Goal: Task Accomplishment & Management: Use online tool/utility

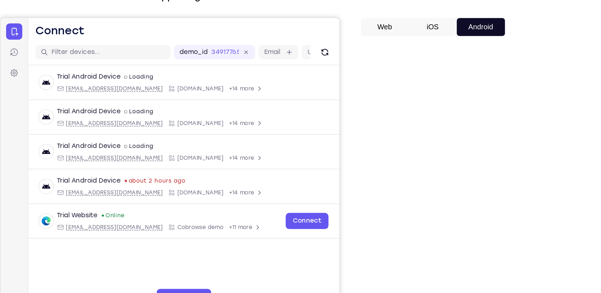
scroll to position [39, 0]
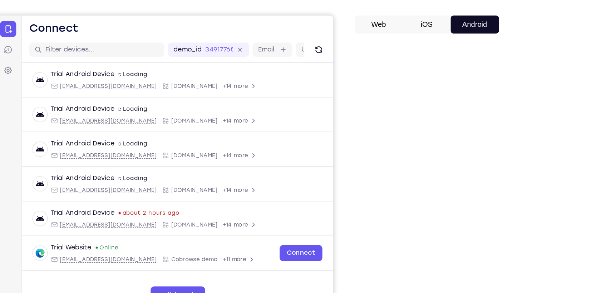
drag, startPoint x: 508, startPoint y: 162, endPoint x: 405, endPoint y: 157, distance: 102.8
click at [405, 157] on div "Your Support Agent Your Customer Web iOS Android" at bounding box center [300, 161] width 400 height 264
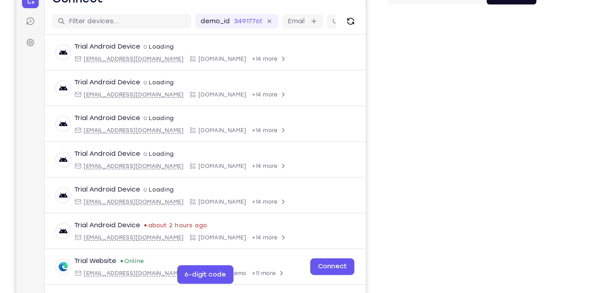
scroll to position [39, 0]
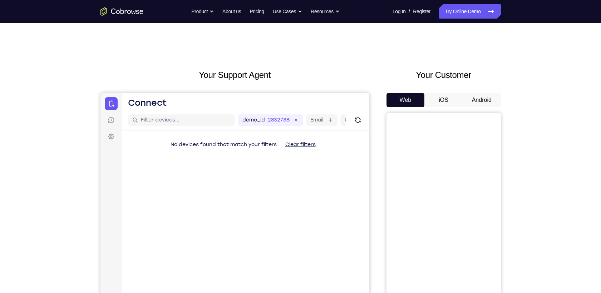
click at [486, 93] on button "Android" at bounding box center [482, 100] width 38 height 14
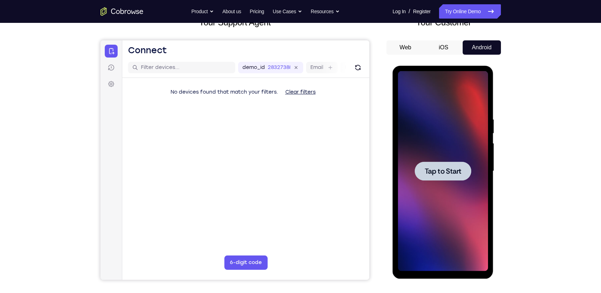
click at [437, 183] on div at bounding box center [443, 171] width 90 height 200
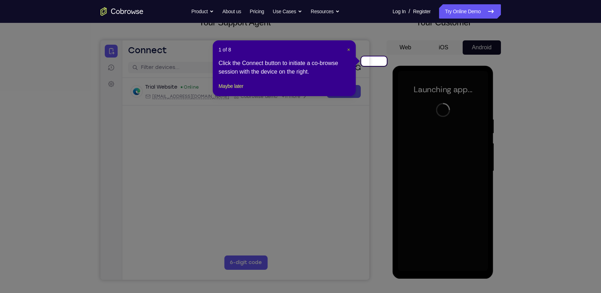
click at [350, 48] on span "×" at bounding box center [348, 50] width 3 height 6
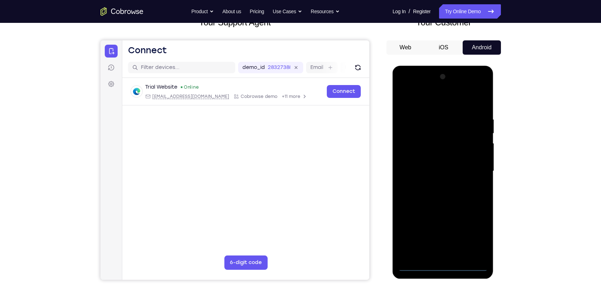
click at [444, 262] on div at bounding box center [443, 171] width 90 height 200
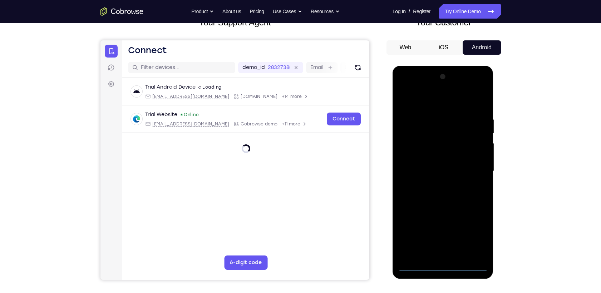
click at [442, 270] on div at bounding box center [443, 171] width 90 height 200
click at [474, 235] on div at bounding box center [443, 171] width 90 height 200
click at [429, 103] on div at bounding box center [443, 171] width 90 height 200
click at [443, 131] on div at bounding box center [443, 171] width 90 height 200
click at [420, 152] on div at bounding box center [443, 171] width 90 height 200
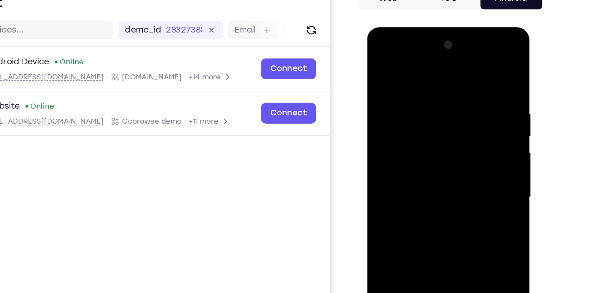
scroll to position [53, 0]
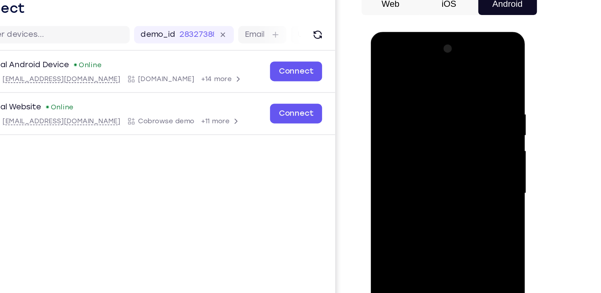
click at [422, 176] on div at bounding box center [421, 137] width 90 height 200
click at [455, 188] on div at bounding box center [421, 137] width 90 height 200
drag, startPoint x: 423, startPoint y: 192, endPoint x: 426, endPoint y: 176, distance: 16.7
click at [426, 176] on div at bounding box center [421, 137] width 90 height 200
click at [450, 67] on div at bounding box center [421, 137] width 90 height 200
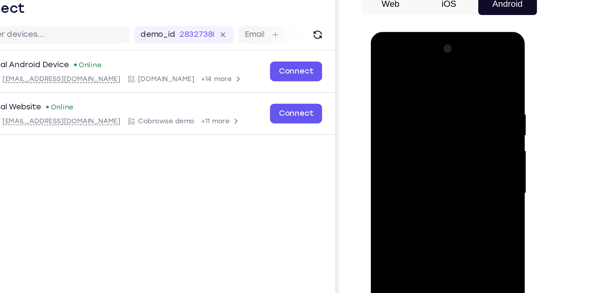
drag, startPoint x: 388, startPoint y: 151, endPoint x: 447, endPoint y: 166, distance: 61.1
click at [447, 166] on div at bounding box center [421, 137] width 90 height 200
drag, startPoint x: 421, startPoint y: 196, endPoint x: 425, endPoint y: 150, distance: 46.3
click at [425, 150] on div at bounding box center [421, 137] width 90 height 200
drag, startPoint x: 396, startPoint y: 190, endPoint x: 436, endPoint y: 191, distance: 39.7
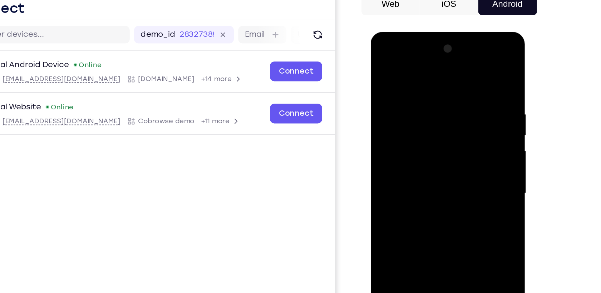
click at [436, 191] on div at bounding box center [421, 137] width 90 height 200
click at [415, 187] on div at bounding box center [421, 137] width 90 height 200
click at [420, 131] on div at bounding box center [421, 137] width 90 height 200
click at [461, 153] on div at bounding box center [421, 137] width 90 height 200
click at [449, 135] on div at bounding box center [421, 137] width 90 height 200
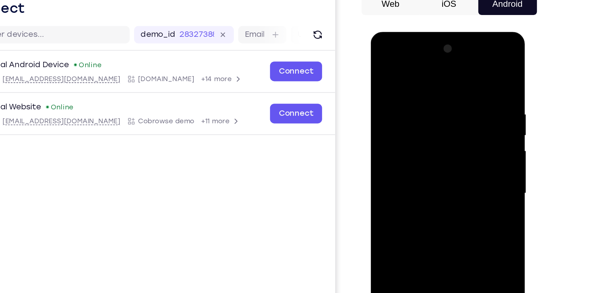
click at [449, 135] on div at bounding box center [421, 137] width 90 height 200
click at [452, 133] on div at bounding box center [421, 137] width 90 height 200
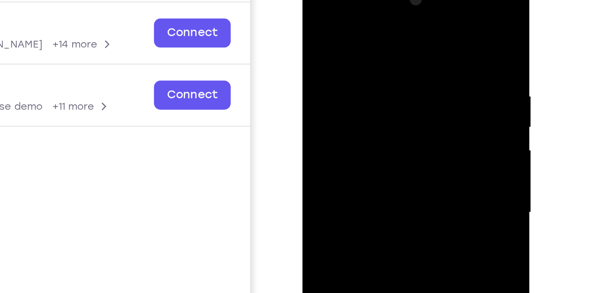
click at [383, 77] on div at bounding box center [352, 80] width 90 height 200
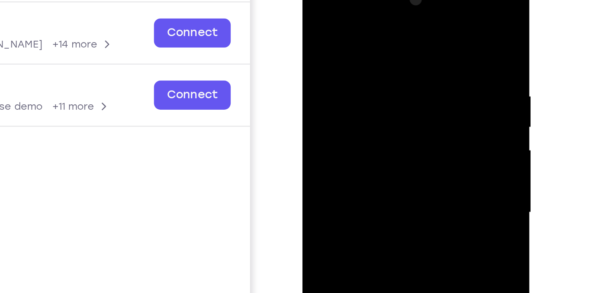
click at [383, 77] on div at bounding box center [352, 80] width 90 height 200
click at [344, 98] on div at bounding box center [352, 80] width 90 height 200
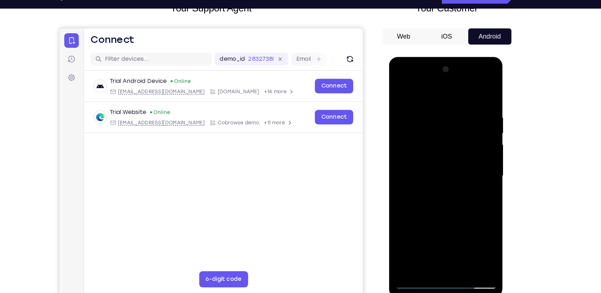
click at [432, 164] on div at bounding box center [439, 162] width 90 height 200
click at [438, 159] on div at bounding box center [439, 162] width 90 height 200
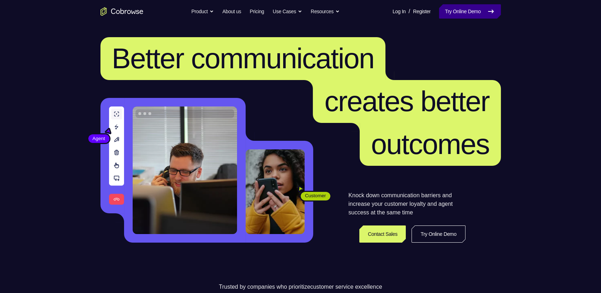
click at [495, 11] on icon at bounding box center [491, 11] width 9 height 9
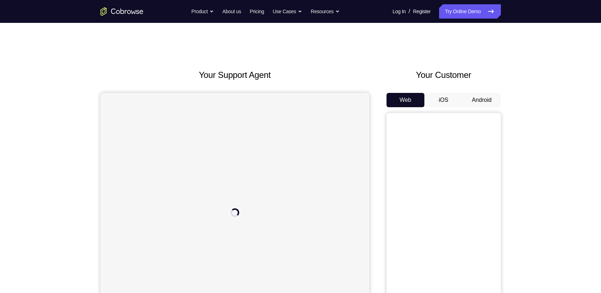
click at [476, 93] on button "Android" at bounding box center [482, 100] width 38 height 14
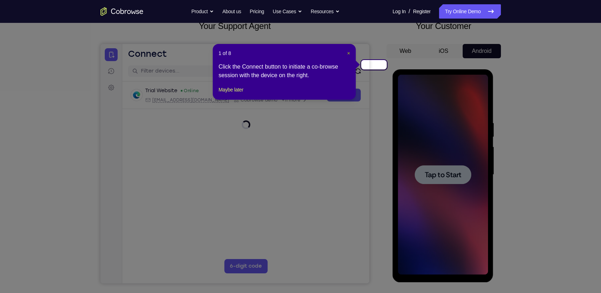
click at [350, 50] on span "×" at bounding box center [348, 53] width 3 height 6
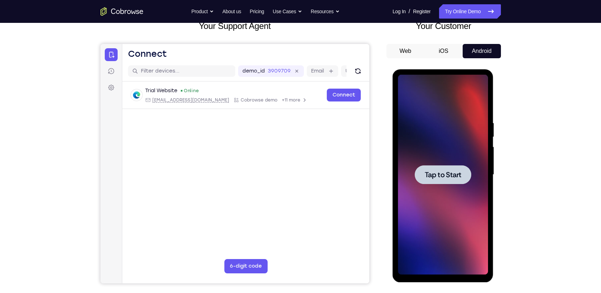
click at [431, 162] on div at bounding box center [443, 175] width 90 height 200
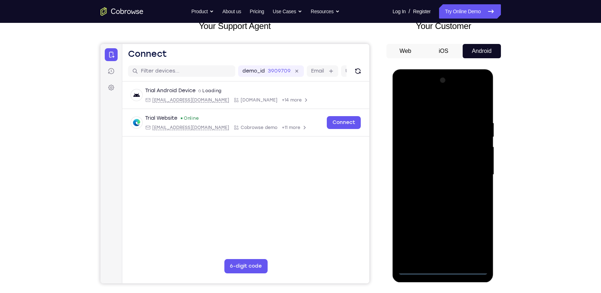
click at [441, 267] on div at bounding box center [443, 175] width 90 height 200
click at [478, 235] on div at bounding box center [443, 175] width 90 height 200
click at [436, 105] on div at bounding box center [443, 175] width 90 height 200
click at [437, 137] on div at bounding box center [443, 175] width 90 height 200
click at [415, 157] on div at bounding box center [443, 175] width 90 height 200
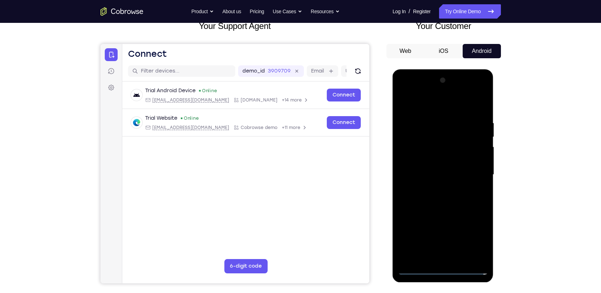
click at [444, 215] on div at bounding box center [443, 175] width 90 height 200
click at [476, 226] on div at bounding box center [443, 175] width 90 height 200
drag, startPoint x: 419, startPoint y: 179, endPoint x: 480, endPoint y: 196, distance: 63.4
click at [480, 196] on div at bounding box center [443, 175] width 90 height 200
drag, startPoint x: 457, startPoint y: 227, endPoint x: 458, endPoint y: 149, distance: 77.6
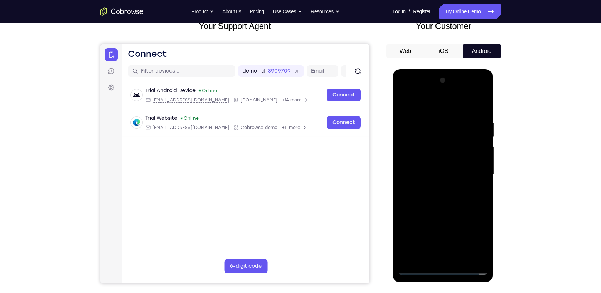
click at [458, 149] on div at bounding box center [443, 175] width 90 height 200
drag, startPoint x: 412, startPoint y: 195, endPoint x: 469, endPoint y: 201, distance: 57.9
click at [469, 201] on div at bounding box center [443, 175] width 90 height 200
drag, startPoint x: 444, startPoint y: 220, endPoint x: 451, endPoint y: 162, distance: 58.7
click at [451, 162] on div at bounding box center [443, 175] width 90 height 200
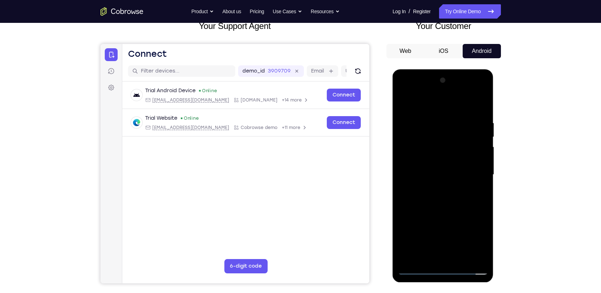
click at [472, 105] on div at bounding box center [443, 175] width 90 height 200
drag, startPoint x: 441, startPoint y: 225, endPoint x: 462, endPoint y: 135, distance: 92.5
click at [462, 135] on div at bounding box center [443, 175] width 90 height 200
drag, startPoint x: 448, startPoint y: 208, endPoint x: 466, endPoint y: 165, distance: 46.5
click at [466, 165] on div at bounding box center [443, 175] width 90 height 200
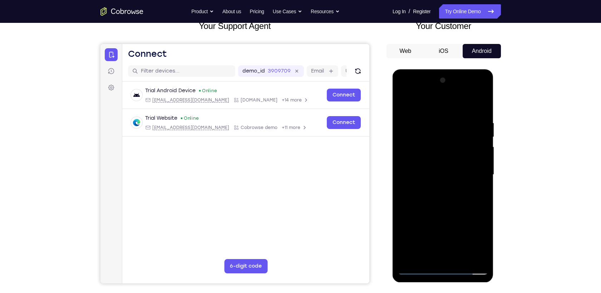
click at [466, 162] on div at bounding box center [443, 175] width 90 height 200
drag, startPoint x: 443, startPoint y: 215, endPoint x: 450, endPoint y: 189, distance: 26.6
click at [449, 193] on div at bounding box center [443, 175] width 90 height 200
drag, startPoint x: 418, startPoint y: 163, endPoint x: 492, endPoint y: 176, distance: 76.0
click at [492, 176] on div at bounding box center [443, 175] width 101 height 213
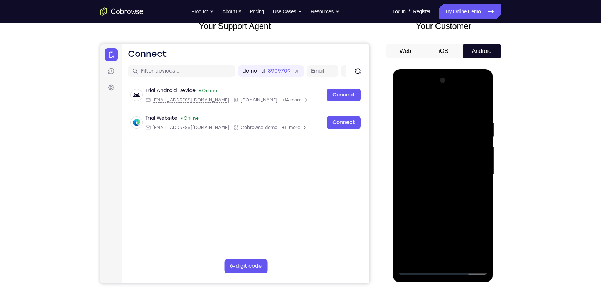
drag, startPoint x: 453, startPoint y: 196, endPoint x: 453, endPoint y: 112, distance: 84.0
click at [453, 112] on div at bounding box center [443, 175] width 90 height 200
drag, startPoint x: 441, startPoint y: 188, endPoint x: 458, endPoint y: 151, distance: 41.1
click at [458, 151] on div at bounding box center [443, 175] width 90 height 200
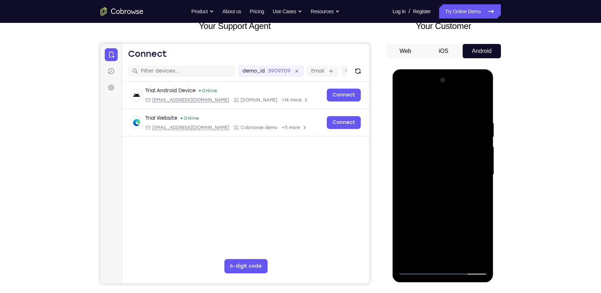
drag, startPoint x: 412, startPoint y: 169, endPoint x: 477, endPoint y: 187, distance: 68.1
click at [477, 187] on div at bounding box center [443, 175] width 90 height 200
drag, startPoint x: 449, startPoint y: 219, endPoint x: 443, endPoint y: 118, distance: 101.3
click at [443, 118] on div at bounding box center [443, 175] width 90 height 200
drag, startPoint x: 440, startPoint y: 233, endPoint x: 456, endPoint y: 151, distance: 83.7
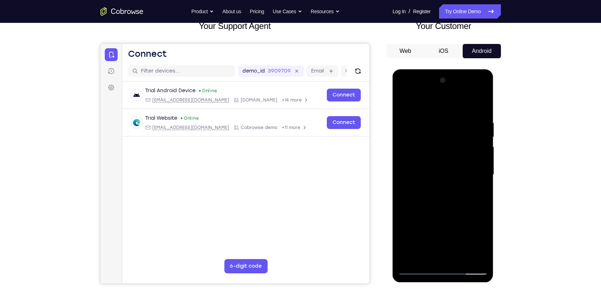
click at [456, 151] on div at bounding box center [443, 175] width 90 height 200
drag, startPoint x: 449, startPoint y: 221, endPoint x: 457, endPoint y: 151, distance: 70.2
click at [457, 151] on div at bounding box center [443, 175] width 90 height 200
drag, startPoint x: 444, startPoint y: 217, endPoint x: 471, endPoint y: 107, distance: 112.7
click at [471, 107] on div at bounding box center [443, 175] width 90 height 200
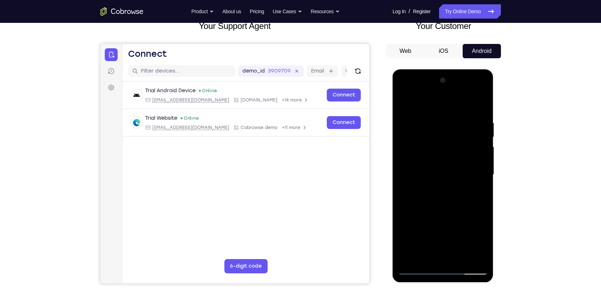
drag, startPoint x: 451, startPoint y: 211, endPoint x: 462, endPoint y: 113, distance: 98.9
click at [462, 113] on div at bounding box center [443, 175] width 90 height 200
click at [469, 104] on div at bounding box center [443, 175] width 90 height 200
click at [468, 105] on div at bounding box center [443, 175] width 90 height 200
drag, startPoint x: 414, startPoint y: 192, endPoint x: 486, endPoint y: 186, distance: 71.8
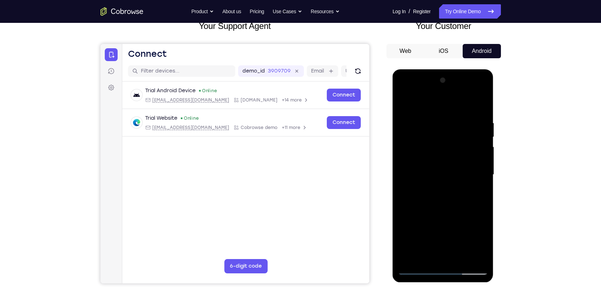
click at [486, 186] on div at bounding box center [443, 175] width 90 height 200
drag, startPoint x: 440, startPoint y: 226, endPoint x: 454, endPoint y: 161, distance: 66.6
click at [454, 161] on div at bounding box center [443, 175] width 90 height 200
drag, startPoint x: 427, startPoint y: 187, endPoint x: 473, endPoint y: 196, distance: 47.3
click at [473, 196] on div at bounding box center [443, 175] width 90 height 200
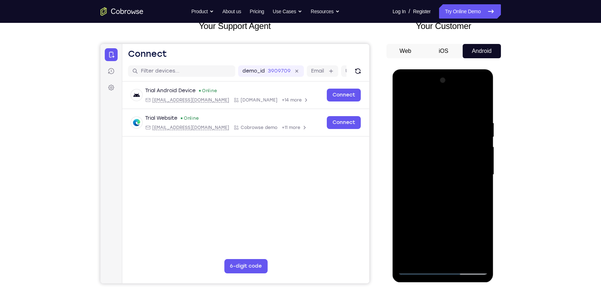
drag, startPoint x: 454, startPoint y: 236, endPoint x: 459, endPoint y: 137, distance: 99.5
click at [459, 137] on div at bounding box center [443, 175] width 90 height 200
drag, startPoint x: 462, startPoint y: 227, endPoint x: 459, endPoint y: 174, distance: 53.3
click at [459, 174] on div at bounding box center [443, 175] width 90 height 200
drag, startPoint x: 444, startPoint y: 241, endPoint x: 452, endPoint y: 202, distance: 39.0
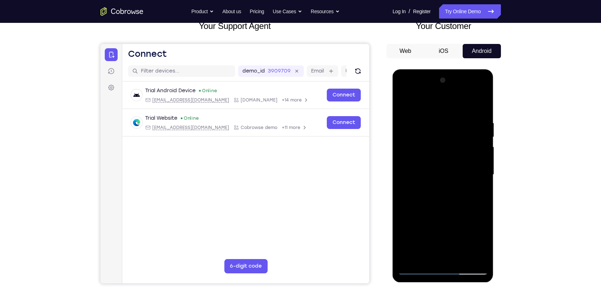
click at [452, 202] on div at bounding box center [443, 175] width 90 height 200
drag, startPoint x: 444, startPoint y: 212, endPoint x: 458, endPoint y: 133, distance: 80.3
click at [458, 133] on div at bounding box center [443, 175] width 90 height 200
drag, startPoint x: 425, startPoint y: 168, endPoint x: 465, endPoint y: 173, distance: 40.7
click at [465, 173] on div at bounding box center [443, 175] width 90 height 200
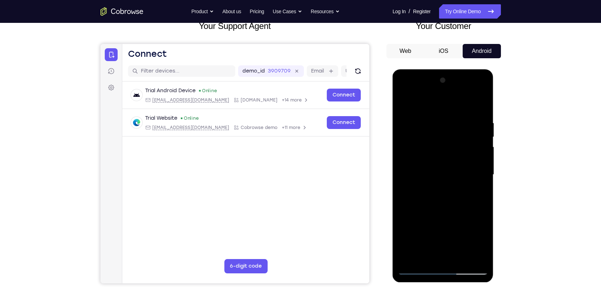
drag, startPoint x: 451, startPoint y: 215, endPoint x: 453, endPoint y: 184, distance: 31.2
click at [453, 185] on div at bounding box center [443, 175] width 90 height 200
drag, startPoint x: 458, startPoint y: 233, endPoint x: 454, endPoint y: 180, distance: 53.4
click at [454, 180] on div at bounding box center [443, 175] width 90 height 200
drag, startPoint x: 424, startPoint y: 187, endPoint x: 462, endPoint y: 187, distance: 37.9
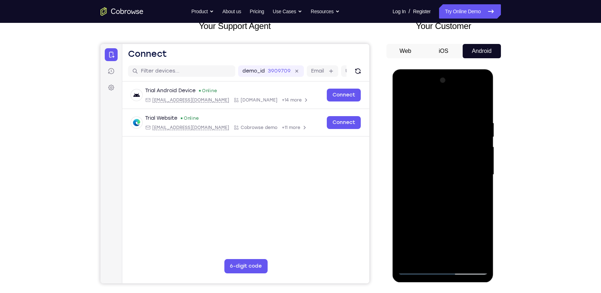
click at [462, 187] on div at bounding box center [443, 175] width 90 height 200
drag, startPoint x: 455, startPoint y: 219, endPoint x: 453, endPoint y: 172, distance: 47.6
click at [453, 172] on div at bounding box center [443, 175] width 90 height 200
drag, startPoint x: 438, startPoint y: 249, endPoint x: 454, endPoint y: 133, distance: 117.4
click at [454, 133] on div at bounding box center [443, 175] width 90 height 200
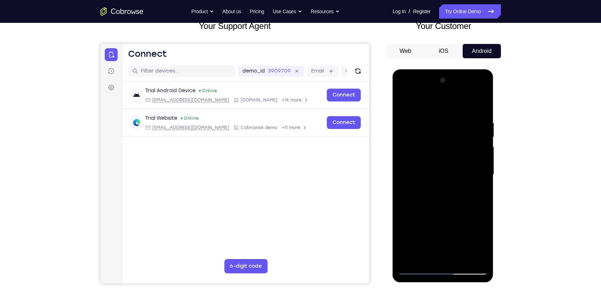
drag, startPoint x: 442, startPoint y: 216, endPoint x: 455, endPoint y: 149, distance: 68.1
click at [454, 154] on div at bounding box center [443, 175] width 90 height 200
drag, startPoint x: 443, startPoint y: 240, endPoint x: 463, endPoint y: 166, distance: 77.5
click at [463, 166] on div at bounding box center [443, 175] width 90 height 200
drag, startPoint x: 452, startPoint y: 242, endPoint x: 476, endPoint y: 132, distance: 112.5
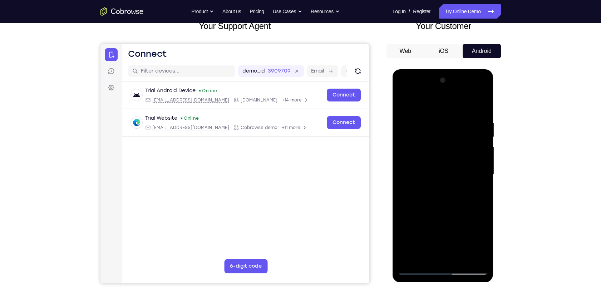
click at [476, 132] on div at bounding box center [443, 175] width 90 height 200
drag, startPoint x: 457, startPoint y: 238, endPoint x: 473, endPoint y: 168, distance: 72.2
click at [463, 215] on div at bounding box center [443, 175] width 90 height 200
click at [471, 103] on div at bounding box center [443, 175] width 90 height 200
click at [464, 103] on div at bounding box center [443, 175] width 90 height 200
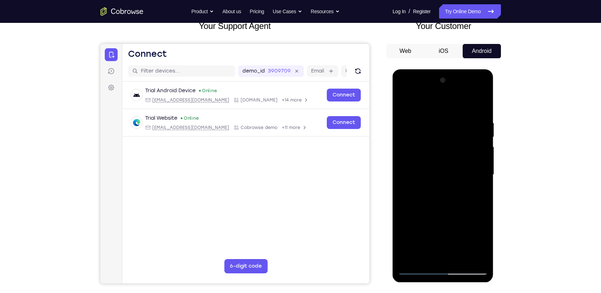
drag, startPoint x: 446, startPoint y: 215, endPoint x: 462, endPoint y: 123, distance: 93.3
click at [462, 123] on div at bounding box center [443, 175] width 90 height 200
drag, startPoint x: 454, startPoint y: 156, endPoint x: 459, endPoint y: 144, distance: 12.2
click at [459, 144] on div at bounding box center [443, 175] width 90 height 200
click at [414, 240] on div at bounding box center [443, 175] width 90 height 200
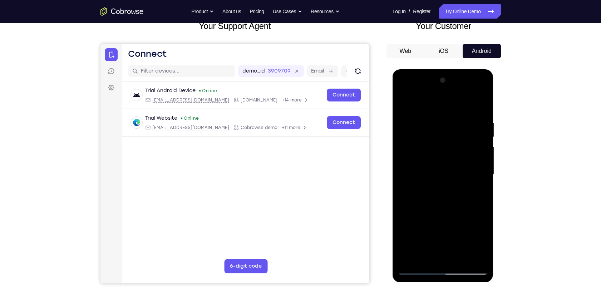
drag, startPoint x: 437, startPoint y: 237, endPoint x: 463, endPoint y: 155, distance: 86.0
click at [463, 155] on div at bounding box center [443, 175] width 90 height 200
drag, startPoint x: 433, startPoint y: 255, endPoint x: 444, endPoint y: 205, distance: 51.3
click at [444, 205] on div at bounding box center [443, 175] width 90 height 200
drag, startPoint x: 444, startPoint y: 203, endPoint x: 451, endPoint y: 158, distance: 46.3
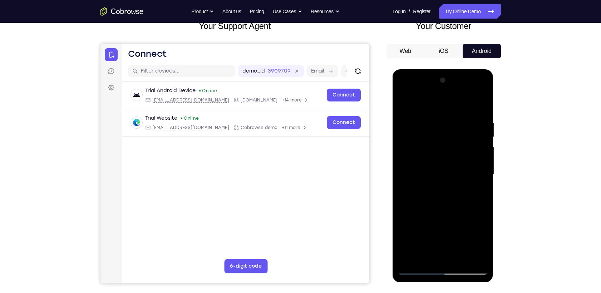
click at [451, 158] on div at bounding box center [443, 175] width 90 height 200
drag, startPoint x: 458, startPoint y: 227, endPoint x: 450, endPoint y: 118, distance: 109.4
click at [455, 134] on div at bounding box center [443, 175] width 90 height 200
drag, startPoint x: 454, startPoint y: 236, endPoint x: 466, endPoint y: 116, distance: 121.0
click at [466, 116] on div at bounding box center [443, 175] width 90 height 200
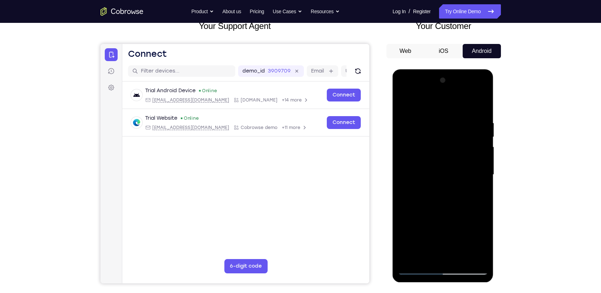
drag, startPoint x: 463, startPoint y: 124, endPoint x: 461, endPoint y: 215, distance: 91.6
click at [461, 215] on div at bounding box center [443, 175] width 90 height 200
click at [457, 149] on div at bounding box center [443, 175] width 90 height 200
drag, startPoint x: 455, startPoint y: 231, endPoint x: 474, endPoint y: 132, distance: 100.5
click at [474, 132] on div at bounding box center [443, 175] width 90 height 200
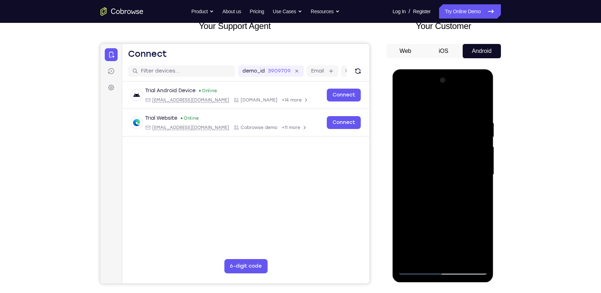
drag, startPoint x: 464, startPoint y: 137, endPoint x: 451, endPoint y: 221, distance: 85.4
click at [451, 221] on div at bounding box center [443, 175] width 90 height 200
click at [438, 181] on div at bounding box center [443, 175] width 90 height 200
click at [443, 174] on div at bounding box center [443, 175] width 90 height 200
click at [466, 187] on div at bounding box center [443, 175] width 90 height 200
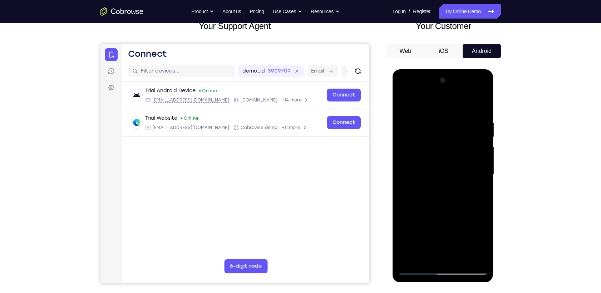
click at [473, 94] on div at bounding box center [443, 175] width 90 height 200
click at [436, 99] on div at bounding box center [443, 175] width 90 height 200
click at [472, 192] on div at bounding box center [443, 175] width 90 height 200
click at [463, 168] on div at bounding box center [443, 175] width 90 height 200
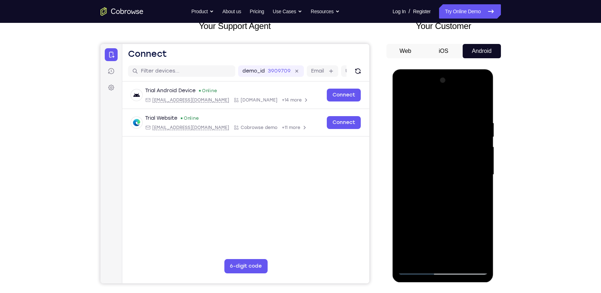
click at [463, 168] on div at bounding box center [443, 175] width 90 height 200
click at [471, 171] on div at bounding box center [443, 175] width 90 height 200
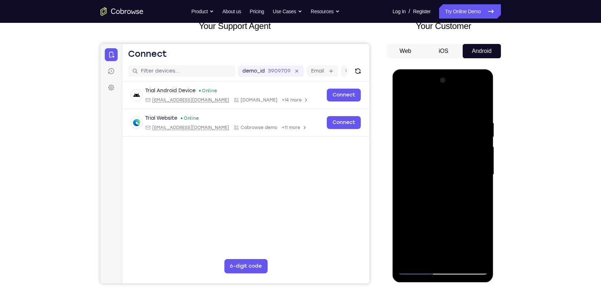
click at [471, 171] on div at bounding box center [443, 175] width 90 height 200
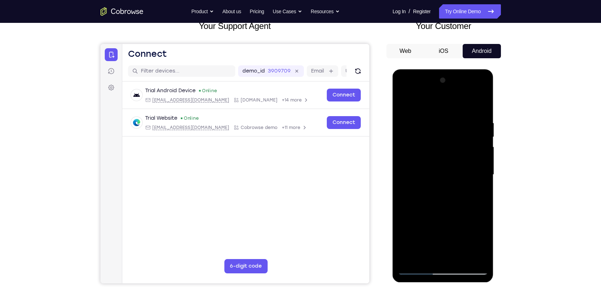
click at [471, 171] on div at bounding box center [443, 175] width 90 height 200
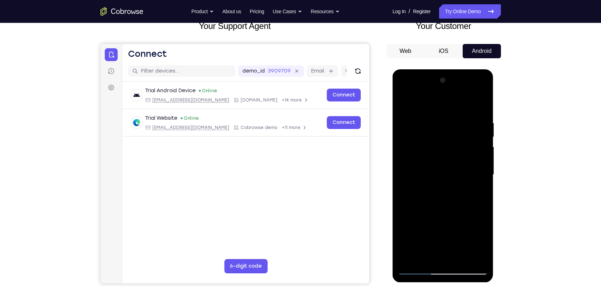
click at [471, 171] on div at bounding box center [443, 175] width 90 height 200
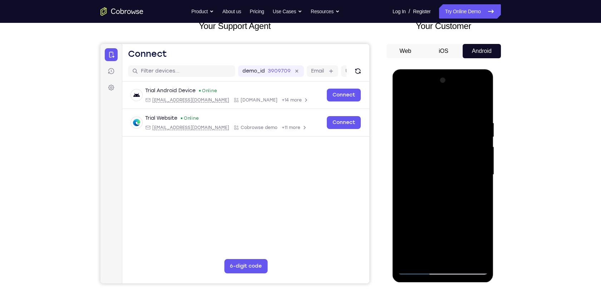
click at [471, 171] on div at bounding box center [443, 175] width 90 height 200
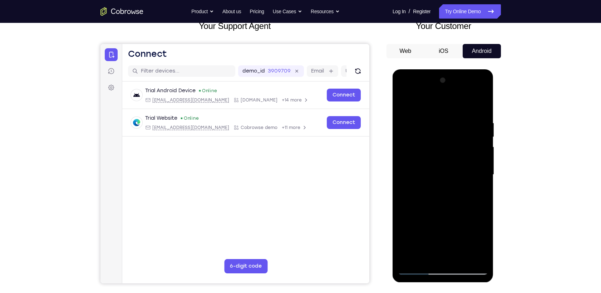
click at [471, 171] on div at bounding box center [443, 175] width 90 height 200
click at [486, 14] on link "Try Online Demo" at bounding box center [469, 11] width 61 height 14
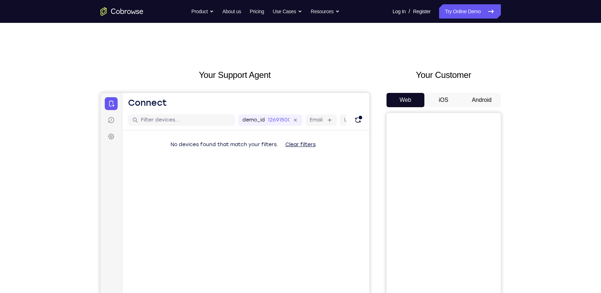
click at [474, 93] on button "Android" at bounding box center [482, 100] width 38 height 14
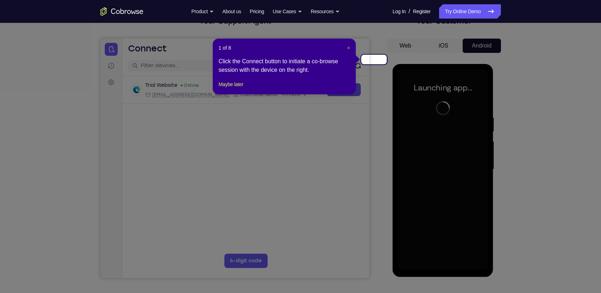
click at [350, 45] on span "×" at bounding box center [348, 48] width 3 height 6
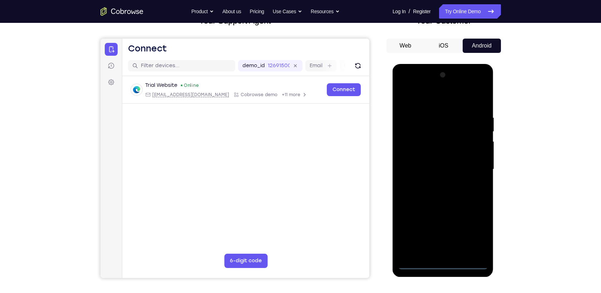
click at [444, 259] on div at bounding box center [443, 169] width 90 height 200
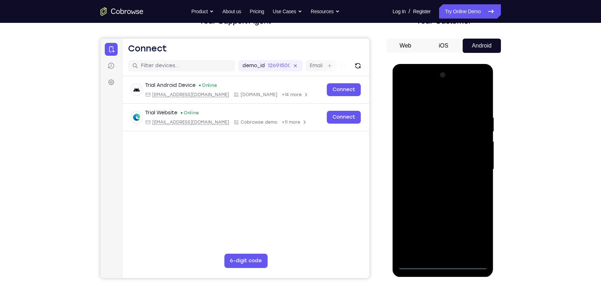
click at [447, 263] on div at bounding box center [443, 169] width 90 height 200
click at [475, 228] on div at bounding box center [443, 169] width 90 height 200
click at [422, 101] on div at bounding box center [443, 169] width 90 height 200
click at [471, 162] on div at bounding box center [443, 169] width 90 height 200
click at [434, 183] on div at bounding box center [443, 169] width 90 height 200
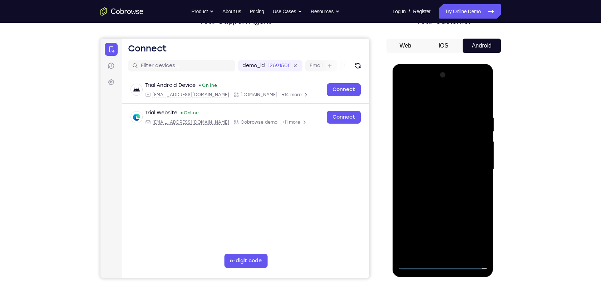
click at [436, 159] on div at bounding box center [443, 169] width 90 height 200
click at [432, 159] on div at bounding box center [443, 169] width 90 height 200
click at [426, 166] on div at bounding box center [443, 169] width 90 height 200
click at [430, 189] on div at bounding box center [443, 169] width 90 height 200
click at [449, 192] on div at bounding box center [443, 169] width 90 height 200
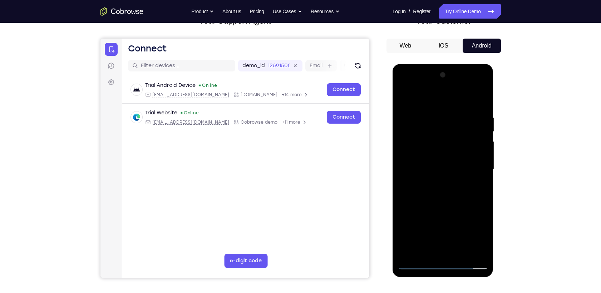
click at [444, 191] on div at bounding box center [443, 169] width 90 height 200
click at [482, 253] on div at bounding box center [443, 169] width 90 height 200
click at [471, 199] on div at bounding box center [443, 169] width 90 height 200
click at [456, 253] on div at bounding box center [443, 169] width 90 height 200
drag, startPoint x: 456, startPoint y: 253, endPoint x: 420, endPoint y: 164, distance: 96.3
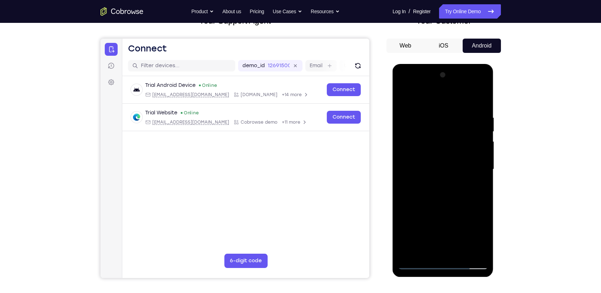
click at [420, 164] on div at bounding box center [443, 169] width 90 height 200
click at [444, 205] on div at bounding box center [443, 169] width 90 height 200
click at [408, 124] on div at bounding box center [443, 169] width 90 height 200
click at [423, 252] on div at bounding box center [443, 169] width 90 height 200
drag, startPoint x: 459, startPoint y: 240, endPoint x: 478, endPoint y: 181, distance: 62.1
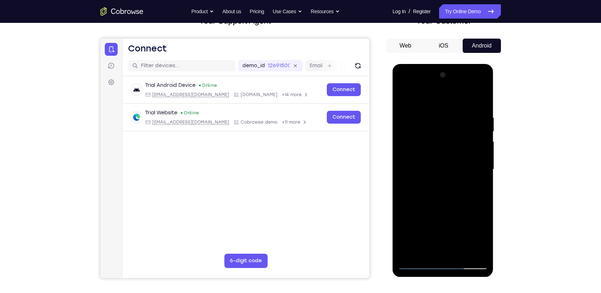
click at [478, 181] on div at bounding box center [443, 169] width 90 height 200
drag, startPoint x: 441, startPoint y: 246, endPoint x: 477, endPoint y: 148, distance: 104.1
click at [477, 148] on div at bounding box center [443, 169] width 90 height 200
drag, startPoint x: 444, startPoint y: 238, endPoint x: 469, endPoint y: 190, distance: 53.7
click at [469, 190] on div at bounding box center [443, 169] width 90 height 200
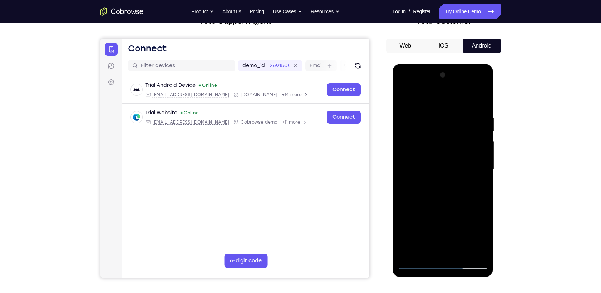
click at [472, 181] on div at bounding box center [443, 169] width 90 height 200
drag, startPoint x: 437, startPoint y: 238, endPoint x: 452, endPoint y: 205, distance: 37.0
click at [452, 205] on div at bounding box center [443, 169] width 90 height 200
click at [446, 129] on div at bounding box center [443, 169] width 90 height 200
click at [424, 251] on div at bounding box center [443, 169] width 90 height 200
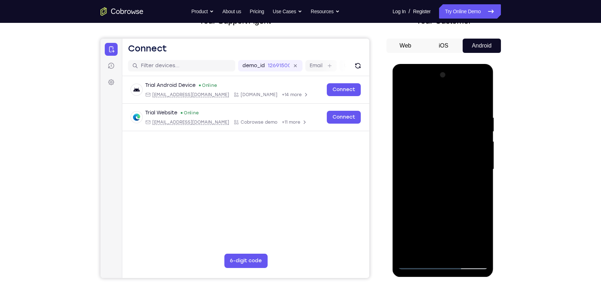
drag, startPoint x: 429, startPoint y: 241, endPoint x: 459, endPoint y: 160, distance: 86.2
click at [459, 160] on div at bounding box center [443, 169] width 90 height 200
drag, startPoint x: 441, startPoint y: 241, endPoint x: 459, endPoint y: 163, distance: 80.0
click at [459, 163] on div at bounding box center [443, 169] width 90 height 200
drag, startPoint x: 440, startPoint y: 236, endPoint x: 461, endPoint y: 170, distance: 69.6
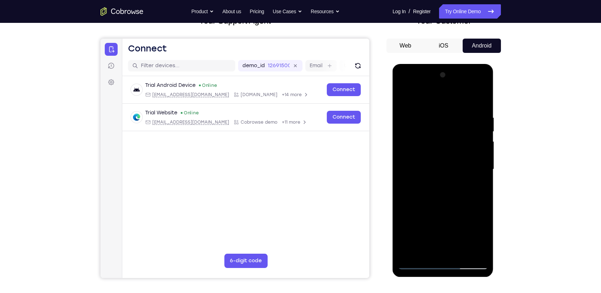
click at [461, 170] on div at bounding box center [443, 169] width 90 height 200
drag, startPoint x: 436, startPoint y: 241, endPoint x: 455, endPoint y: 193, distance: 51.7
click at [455, 193] on div at bounding box center [443, 169] width 90 height 200
drag, startPoint x: 438, startPoint y: 244, endPoint x: 465, endPoint y: 196, distance: 55.4
click at [465, 196] on div at bounding box center [443, 169] width 90 height 200
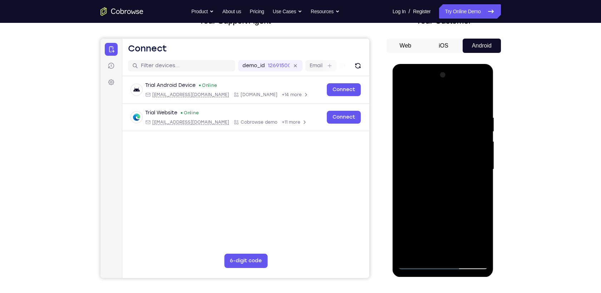
drag, startPoint x: 438, startPoint y: 243, endPoint x: 452, endPoint y: 216, distance: 31.0
click at [452, 216] on div at bounding box center [443, 169] width 90 height 200
click at [456, 210] on div at bounding box center [443, 169] width 90 height 200
click at [482, 250] on div at bounding box center [443, 169] width 90 height 200
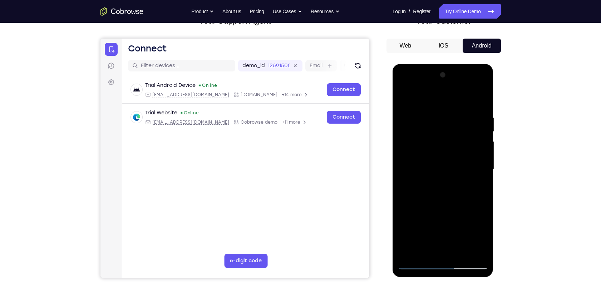
drag, startPoint x: 426, startPoint y: 238, endPoint x: 435, endPoint y: 193, distance: 46.1
click at [435, 193] on div at bounding box center [443, 169] width 90 height 200
drag, startPoint x: 435, startPoint y: 239, endPoint x: 445, endPoint y: 197, distance: 43.4
click at [445, 197] on div at bounding box center [443, 169] width 90 height 200
drag, startPoint x: 439, startPoint y: 231, endPoint x: 453, endPoint y: 200, distance: 33.9
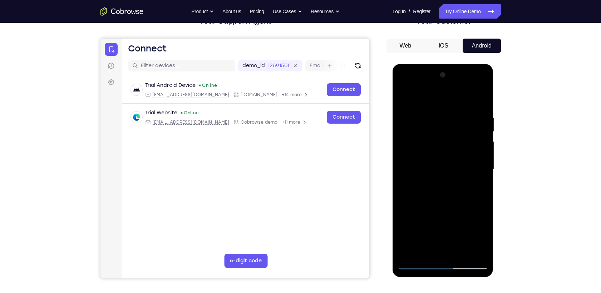
click at [453, 200] on div at bounding box center [443, 169] width 90 height 200
drag, startPoint x: 434, startPoint y: 237, endPoint x: 456, endPoint y: 187, distance: 54.6
click at [456, 187] on div at bounding box center [443, 169] width 90 height 200
drag, startPoint x: 441, startPoint y: 237, endPoint x: 461, endPoint y: 200, distance: 42.5
click at [461, 200] on div at bounding box center [443, 169] width 90 height 200
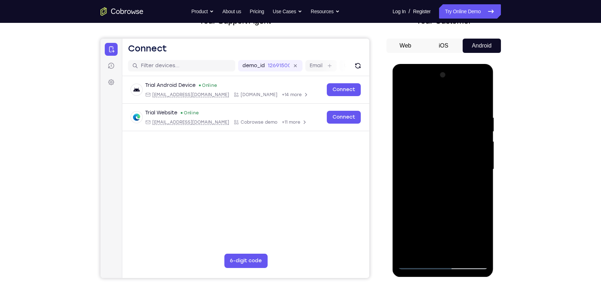
drag, startPoint x: 443, startPoint y: 243, endPoint x: 472, endPoint y: 182, distance: 67.5
click at [472, 182] on div at bounding box center [443, 169] width 90 height 200
drag, startPoint x: 438, startPoint y: 237, endPoint x: 450, endPoint y: 190, distance: 49.0
click at [450, 190] on div at bounding box center [443, 169] width 90 height 200
drag, startPoint x: 441, startPoint y: 245, endPoint x: 444, endPoint y: 222, distance: 23.1
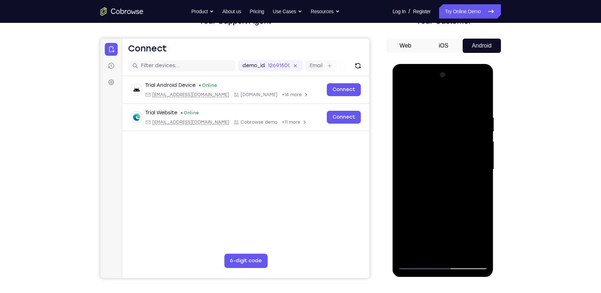
click at [444, 222] on div at bounding box center [443, 169] width 90 height 200
drag, startPoint x: 445, startPoint y: 236, endPoint x: 457, endPoint y: 199, distance: 38.6
click at [457, 199] on div at bounding box center [443, 169] width 90 height 200
click at [462, 198] on div at bounding box center [443, 169] width 90 height 200
drag, startPoint x: 458, startPoint y: 238, endPoint x: 471, endPoint y: 192, distance: 47.1
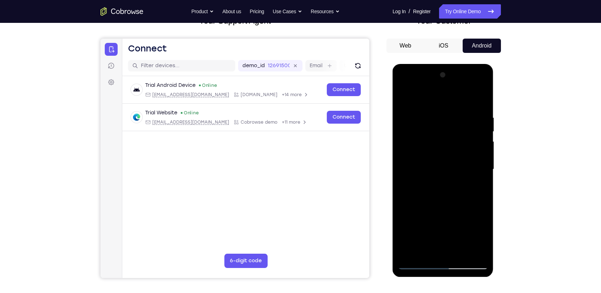
click at [471, 192] on div at bounding box center [443, 169] width 90 height 200
click at [468, 195] on div at bounding box center [443, 169] width 90 height 200
drag, startPoint x: 459, startPoint y: 238, endPoint x: 478, endPoint y: 190, distance: 51.7
click at [478, 190] on div at bounding box center [443, 169] width 90 height 200
drag, startPoint x: 461, startPoint y: 237, endPoint x: 474, endPoint y: 205, distance: 34.4
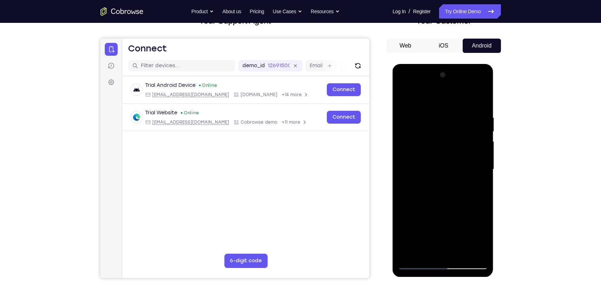
click at [474, 205] on div at bounding box center [443, 169] width 90 height 200
click at [475, 196] on div at bounding box center [443, 169] width 90 height 200
drag, startPoint x: 449, startPoint y: 238, endPoint x: 465, endPoint y: 206, distance: 35.7
click at [465, 206] on div at bounding box center [443, 169] width 90 height 200
drag, startPoint x: 448, startPoint y: 240, endPoint x: 469, endPoint y: 210, distance: 37.2
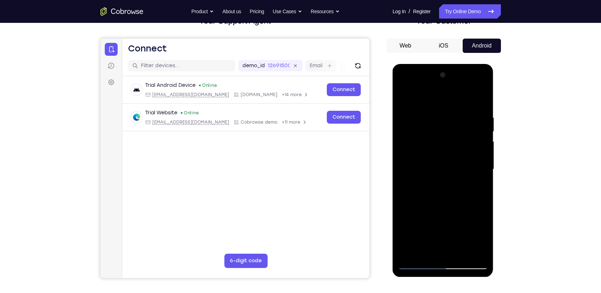
click at [469, 210] on div at bounding box center [443, 169] width 90 height 200
drag, startPoint x: 450, startPoint y: 246, endPoint x: 490, endPoint y: 169, distance: 85.9
click at [490, 169] on div at bounding box center [443, 170] width 101 height 213
click at [432, 233] on div at bounding box center [443, 169] width 90 height 200
click at [423, 233] on div at bounding box center [443, 169] width 90 height 200
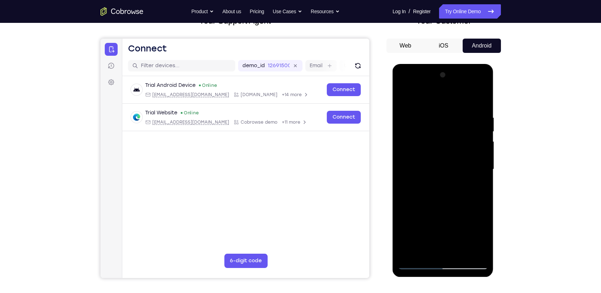
click at [479, 102] on div at bounding box center [443, 169] width 90 height 200
click at [404, 98] on div at bounding box center [443, 169] width 90 height 200
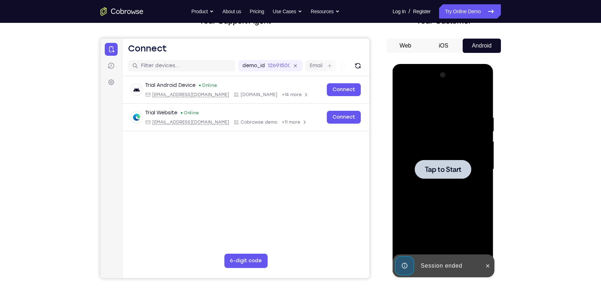
click at [453, 173] on span "Tap to Start" at bounding box center [443, 169] width 36 height 7
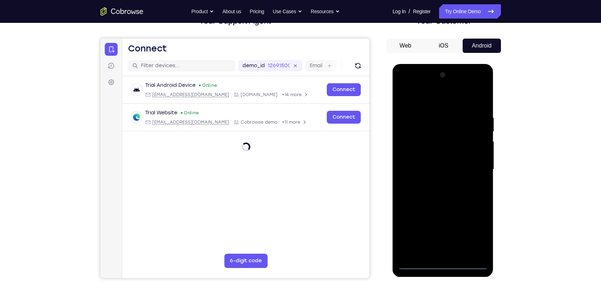
click at [445, 263] on div at bounding box center [443, 169] width 90 height 200
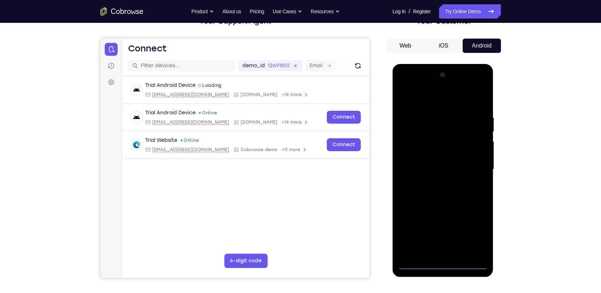
click at [473, 230] on div at bounding box center [443, 169] width 90 height 200
click at [419, 94] on div at bounding box center [443, 169] width 90 height 200
click at [472, 170] on div at bounding box center [443, 169] width 90 height 200
click at [435, 183] on div at bounding box center [443, 169] width 90 height 200
click at [447, 163] on div at bounding box center [443, 169] width 90 height 200
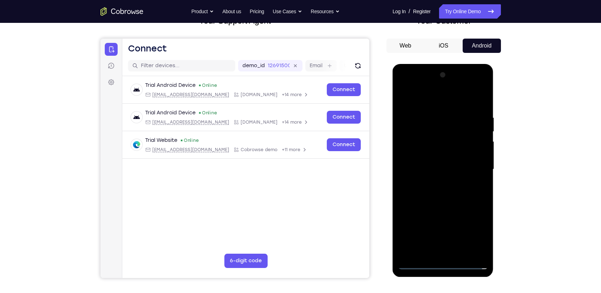
click at [437, 157] on div at bounding box center [443, 169] width 90 height 200
click at [424, 171] on div at bounding box center [443, 169] width 90 height 200
click at [425, 193] on div at bounding box center [443, 169] width 90 height 200
click at [435, 197] on div at bounding box center [443, 169] width 90 height 200
click at [459, 252] on div at bounding box center [443, 169] width 90 height 200
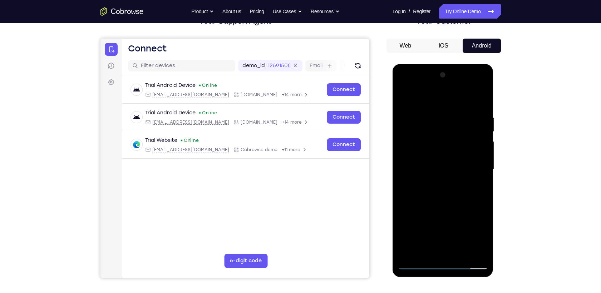
click at [445, 210] on div at bounding box center [443, 169] width 90 height 200
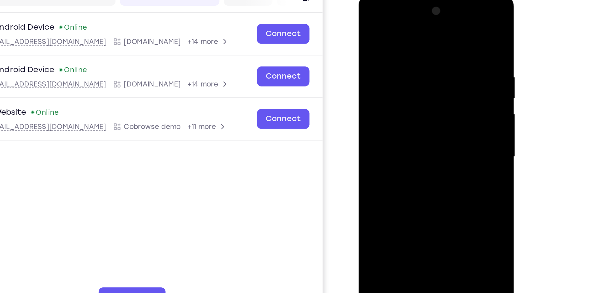
scroll to position [54, 0]
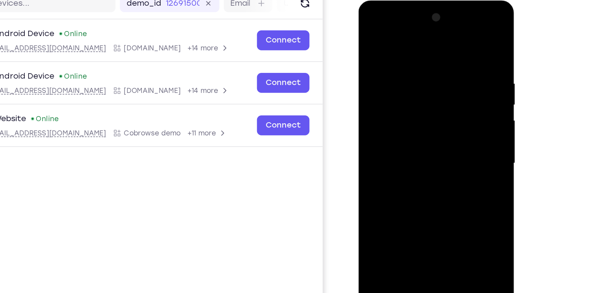
click at [449, 70] on div at bounding box center [409, 106] width 90 height 200
click at [370, 67] on div at bounding box center [409, 106] width 90 height 200
click at [369, 68] on div at bounding box center [409, 106] width 90 height 200
click at [375, 33] on div at bounding box center [409, 106] width 90 height 200
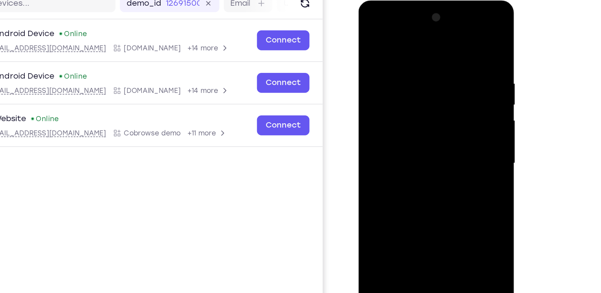
drag, startPoint x: 410, startPoint y: 41, endPoint x: 425, endPoint y: 149, distance: 109.7
click at [425, 149] on div at bounding box center [409, 106] width 90 height 200
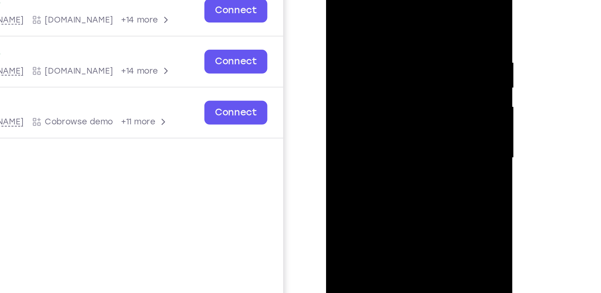
scroll to position [53, 0]
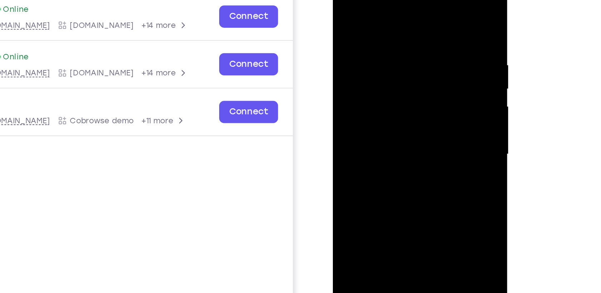
drag, startPoint x: 387, startPoint y: 26, endPoint x: 398, endPoint y: 139, distance: 113.8
click at [398, 139] on div at bounding box center [384, 77] width 90 height 200
click at [400, 162] on div at bounding box center [384, 77] width 90 height 200
click at [380, 73] on div at bounding box center [384, 77] width 90 height 200
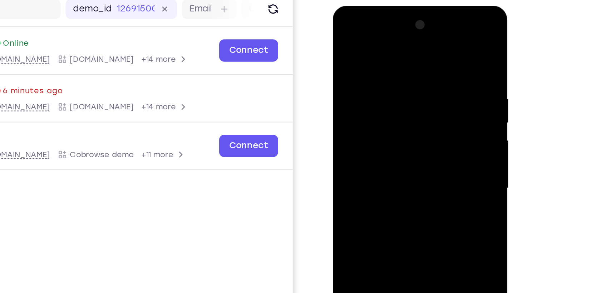
click at [345, 39] on div at bounding box center [384, 111] width 90 height 200
click at [345, 37] on div at bounding box center [384, 111] width 90 height 200
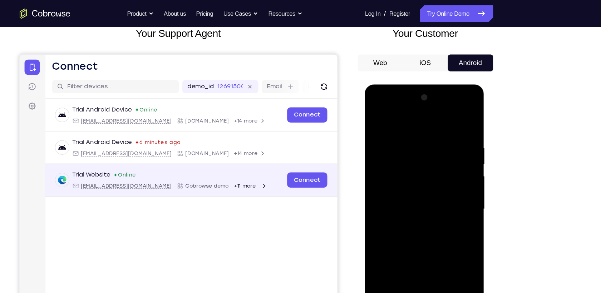
scroll to position [46, 0]
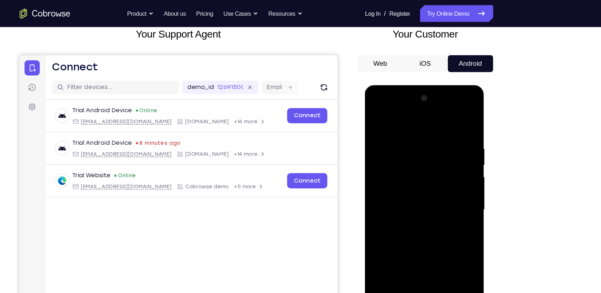
click at [410, 161] on div at bounding box center [415, 190] width 90 height 200
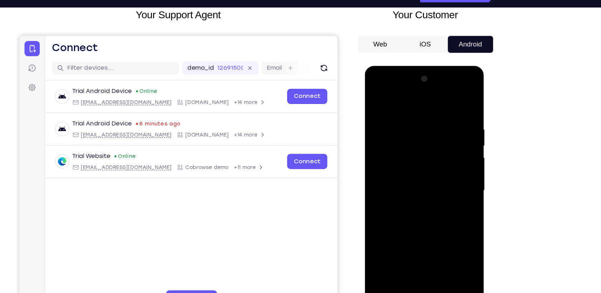
click at [432, 254] on div at bounding box center [415, 171] width 90 height 200
click at [378, 95] on div at bounding box center [415, 171] width 90 height 200
click at [428, 253] on div at bounding box center [415, 171] width 90 height 200
click at [377, 98] on div at bounding box center [415, 171] width 90 height 200
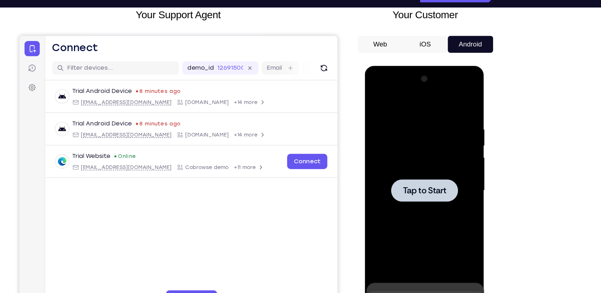
click at [395, 166] on div at bounding box center [415, 171] width 56 height 19
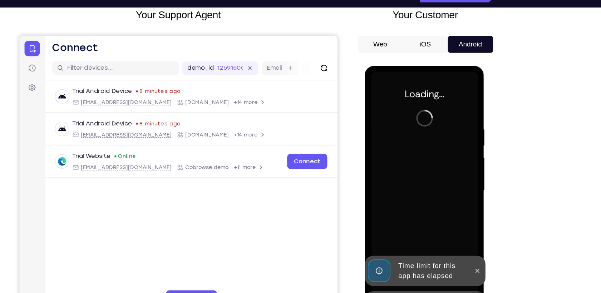
click at [458, 266] on button at bounding box center [459, 267] width 11 height 11
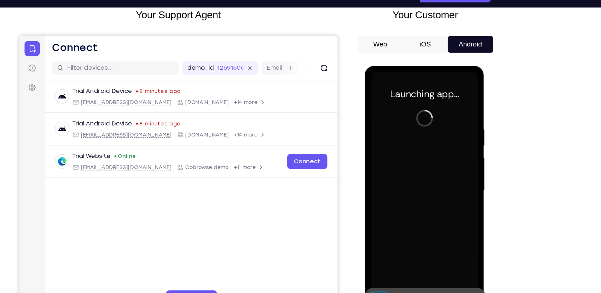
click at [461, 265] on icon at bounding box center [460, 267] width 6 height 6
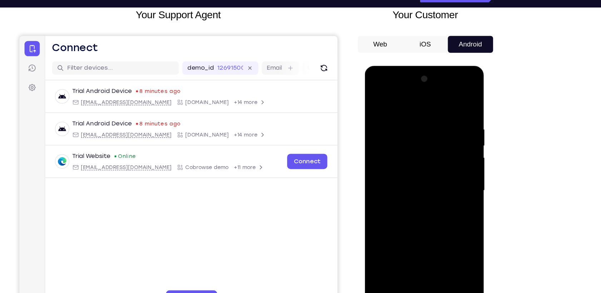
click at [413, 266] on div at bounding box center [415, 171] width 90 height 200
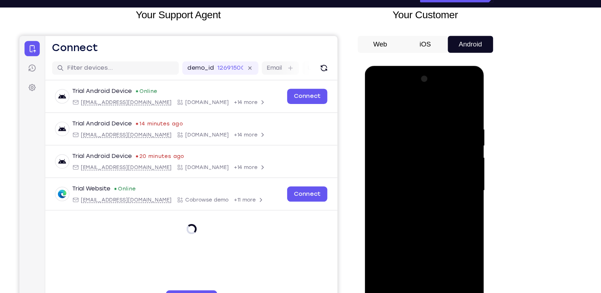
click at [446, 232] on div at bounding box center [415, 171] width 90 height 200
click at [393, 103] on div at bounding box center [415, 171] width 90 height 200
click at [447, 167] on div at bounding box center [415, 171] width 90 height 200
click at [424, 255] on div at bounding box center [415, 171] width 90 height 200
click at [398, 167] on div at bounding box center [415, 171] width 90 height 200
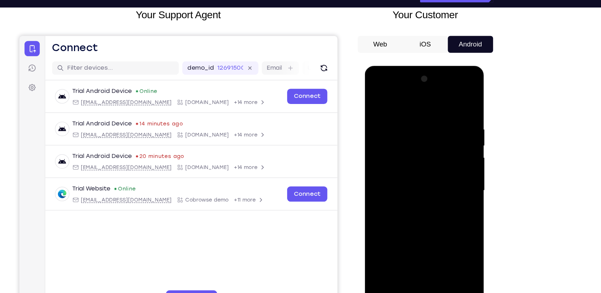
click at [387, 152] on div at bounding box center [415, 171] width 90 height 200
click at [395, 169] on div at bounding box center [415, 171] width 90 height 200
click at [404, 192] on div at bounding box center [415, 171] width 90 height 200
click at [398, 191] on div at bounding box center [415, 171] width 90 height 200
click at [419, 198] on div at bounding box center [415, 171] width 90 height 200
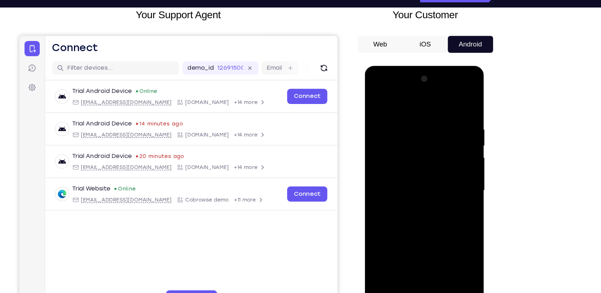
click at [455, 256] on div at bounding box center [415, 171] width 90 height 200
click at [432, 257] on div at bounding box center [415, 171] width 90 height 200
click at [414, 210] on div at bounding box center [415, 171] width 90 height 200
click at [378, 97] on div at bounding box center [415, 171] width 90 height 200
click at [435, 256] on div at bounding box center [415, 171] width 90 height 200
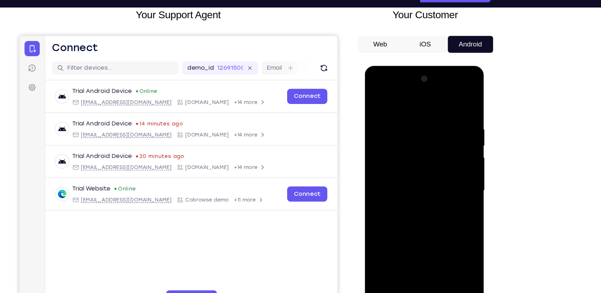
click at [415, 174] on div at bounding box center [415, 171] width 90 height 200
drag, startPoint x: 445, startPoint y: 237, endPoint x: 424, endPoint y: 133, distance: 105.5
click at [424, 133] on div at bounding box center [415, 171] width 90 height 200
click at [456, 102] on div at bounding box center [415, 171] width 90 height 200
click at [449, 99] on div at bounding box center [415, 171] width 90 height 200
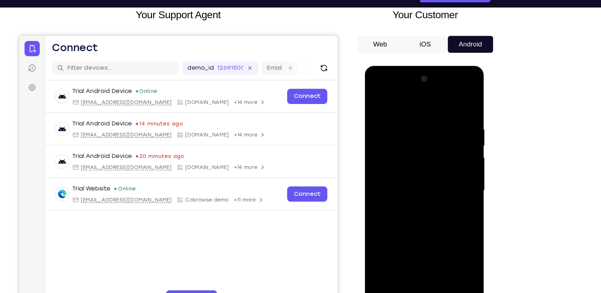
click at [458, 104] on div at bounding box center [415, 171] width 90 height 200
click at [448, 102] on div at bounding box center [415, 171] width 90 height 200
drag, startPoint x: 410, startPoint y: 138, endPoint x: 412, endPoint y: 296, distance: 158.0
click at [412, 280] on html "Online web based iOS Simulators and Android Emulators. Run iPhone, iPad, Mobile…" at bounding box center [416, 173] width 102 height 215
click at [435, 241] on div at bounding box center [415, 171] width 90 height 200
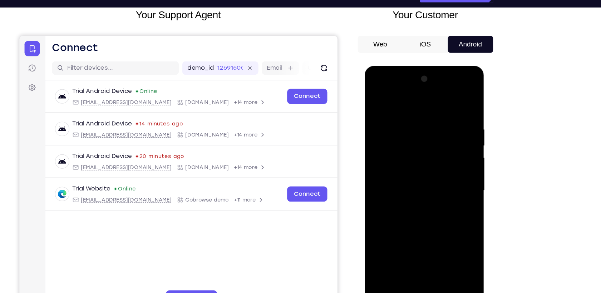
click at [397, 218] on div at bounding box center [415, 171] width 90 height 200
click at [404, 209] on div at bounding box center [415, 171] width 90 height 200
click at [430, 170] on div at bounding box center [415, 171] width 90 height 200
click at [449, 240] on div at bounding box center [415, 171] width 90 height 200
click at [433, 239] on div at bounding box center [415, 171] width 90 height 200
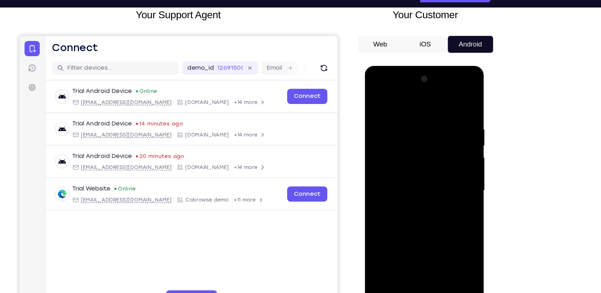
click at [426, 229] on div at bounding box center [415, 171] width 90 height 200
click at [417, 174] on div at bounding box center [415, 171] width 90 height 200
click at [439, 240] on div at bounding box center [415, 171] width 90 height 200
click at [419, 238] on div at bounding box center [415, 171] width 90 height 200
click at [413, 229] on div at bounding box center [415, 171] width 90 height 200
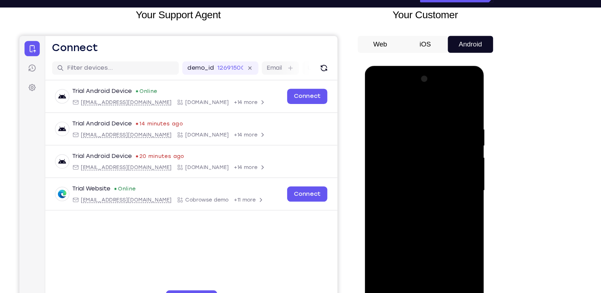
click at [415, 172] on div at bounding box center [415, 171] width 90 height 200
click at [424, 238] on div at bounding box center [415, 171] width 90 height 200
click at [408, 239] on div at bounding box center [415, 171] width 90 height 200
click at [407, 231] on div at bounding box center [415, 171] width 90 height 200
click at [422, 176] on div at bounding box center [415, 171] width 90 height 200
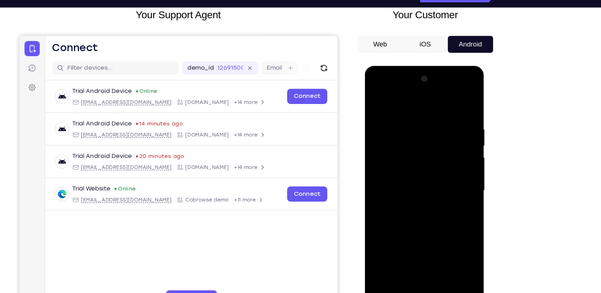
click at [406, 238] on div at bounding box center [415, 171] width 90 height 200
click at [384, 232] on div at bounding box center [415, 171] width 90 height 200
click at [410, 169] on div at bounding box center [415, 171] width 90 height 200
click at [380, 104] on div at bounding box center [415, 171] width 90 height 200
click at [378, 99] on div at bounding box center [415, 171] width 90 height 200
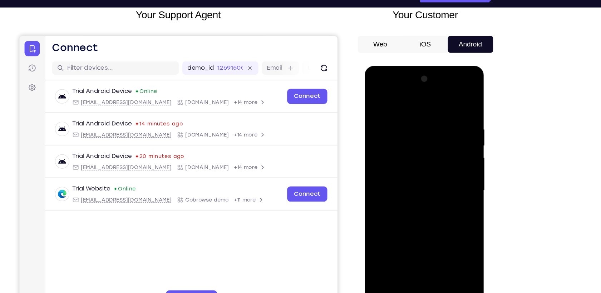
drag, startPoint x: 418, startPoint y: 104, endPoint x: 411, endPoint y: 298, distance: 193.9
click at [411, 280] on html "Online web based iOS Simulators and Android Emulators. Run iPhone, iPad, Mobile…" at bounding box center [416, 173] width 102 height 215
click at [405, 110] on div at bounding box center [415, 171] width 90 height 200
click at [452, 253] on div at bounding box center [415, 171] width 90 height 200
click at [443, 255] on div at bounding box center [415, 171] width 90 height 200
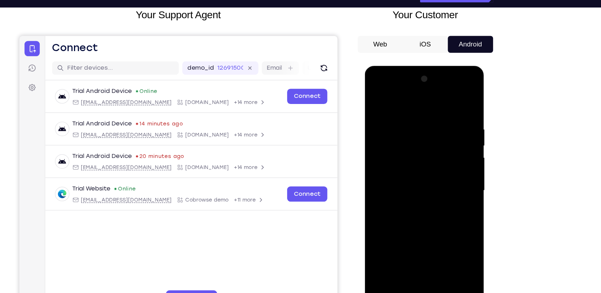
click at [443, 179] on div at bounding box center [415, 171] width 90 height 200
click at [453, 177] on div at bounding box center [415, 171] width 90 height 200
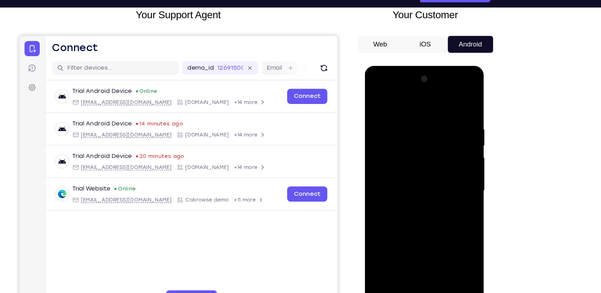
click at [453, 177] on div at bounding box center [415, 171] width 90 height 200
click at [451, 99] on div at bounding box center [415, 171] width 90 height 200
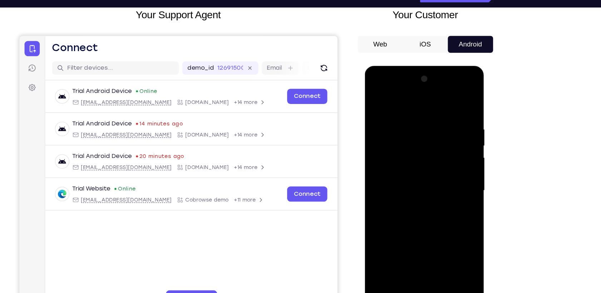
click at [433, 253] on div at bounding box center [415, 171] width 90 height 200
click at [378, 101] on div at bounding box center [415, 171] width 90 height 200
click at [394, 252] on div at bounding box center [415, 171] width 90 height 200
click at [380, 100] on div at bounding box center [415, 171] width 90 height 200
click at [418, 123] on div at bounding box center [415, 171] width 90 height 200
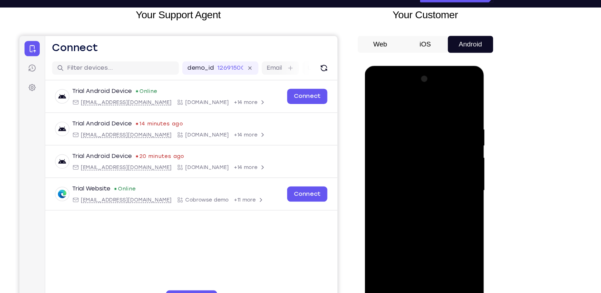
click at [411, 126] on div at bounding box center [415, 171] width 90 height 200
click at [411, 196] on div at bounding box center [415, 171] width 90 height 200
click at [378, 98] on div at bounding box center [415, 171] width 90 height 200
click at [413, 135] on div at bounding box center [415, 171] width 90 height 200
click at [409, 121] on div at bounding box center [415, 171] width 90 height 200
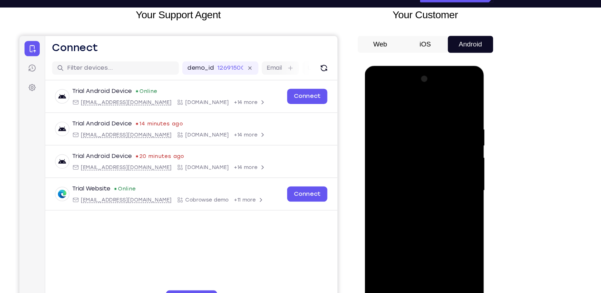
click at [416, 194] on div at bounding box center [415, 171] width 90 height 200
click at [379, 97] on div at bounding box center [415, 171] width 90 height 200
click at [455, 101] on div at bounding box center [415, 171] width 90 height 200
click at [413, 97] on div at bounding box center [415, 171] width 90 height 200
click at [410, 109] on div at bounding box center [415, 171] width 90 height 200
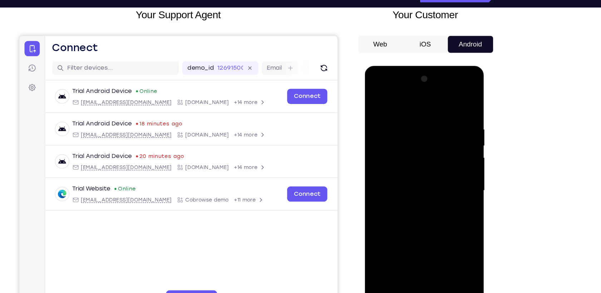
click at [442, 197] on div at bounding box center [415, 171] width 90 height 200
click at [378, 99] on div at bounding box center [415, 171] width 90 height 200
click at [399, 138] on div at bounding box center [415, 171] width 90 height 200
click at [377, 99] on div at bounding box center [415, 171] width 90 height 200
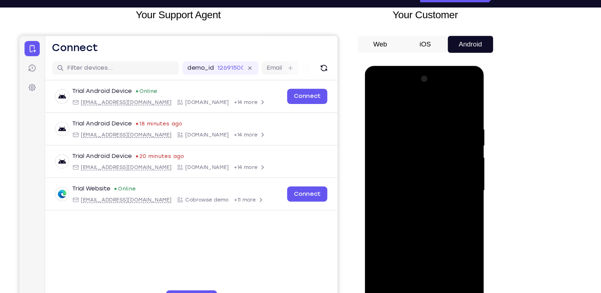
click at [402, 164] on div at bounding box center [415, 171] width 90 height 200
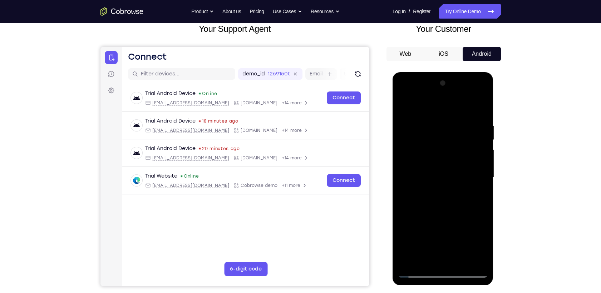
click at [402, 106] on div at bounding box center [443, 178] width 90 height 200
click at [482, 103] on div at bounding box center [443, 178] width 90 height 200
click at [411, 260] on div at bounding box center [443, 178] width 90 height 200
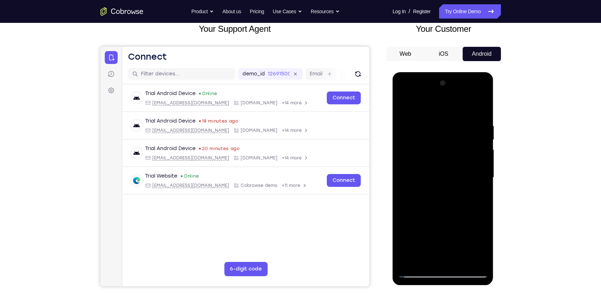
drag, startPoint x: 442, startPoint y: 105, endPoint x: 448, endPoint y: 336, distance: 230.7
click at [448, 287] on html "Online web based iOS Simulators and Android Emulators. Run iPhone, iPad, Mobile…" at bounding box center [444, 179] width 102 height 215
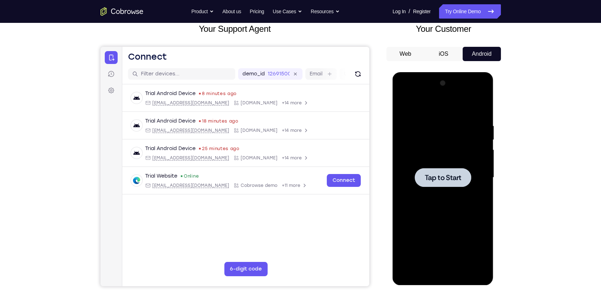
click at [456, 202] on div at bounding box center [443, 178] width 90 height 200
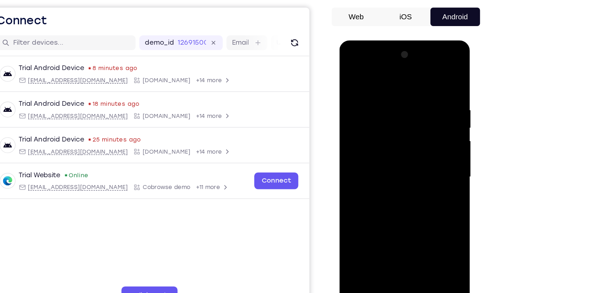
click at [389, 241] on div at bounding box center [390, 146] width 90 height 200
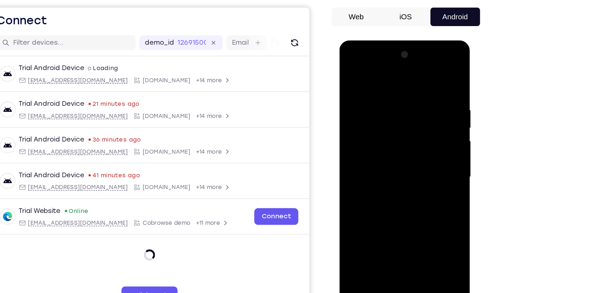
click at [420, 207] on div at bounding box center [390, 146] width 90 height 200
click at [370, 78] on div at bounding box center [390, 146] width 90 height 200
click at [418, 138] on div at bounding box center [390, 146] width 90 height 200
click at [382, 158] on div at bounding box center [390, 146] width 90 height 200
click at [380, 133] on div at bounding box center [390, 146] width 90 height 200
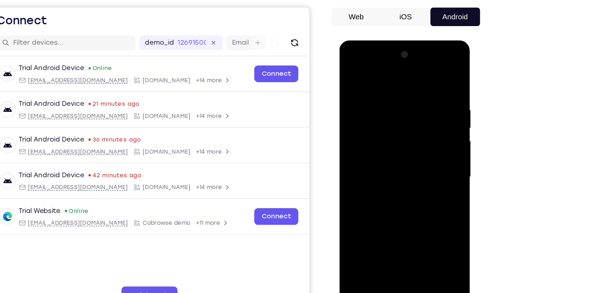
click at [387, 131] on div at bounding box center [390, 146] width 90 height 200
click at [389, 146] on div at bounding box center [390, 146] width 90 height 200
click at [395, 177] on div at bounding box center [390, 146] width 90 height 200
drag, startPoint x: 369, startPoint y: 74, endPoint x: 510, endPoint y: 84, distance: 141.3
click at [442, 84] on html "Online web based iOS Simulators and Android Emulators. Run iPhone, iPad, Mobile…" at bounding box center [391, 147] width 102 height 215
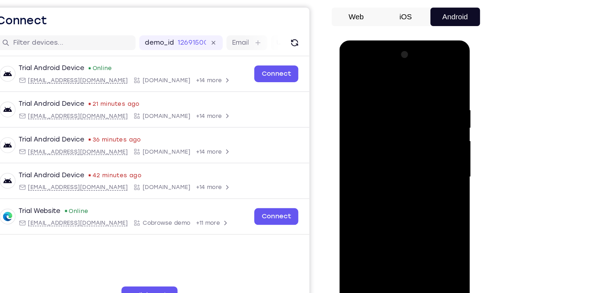
drag, startPoint x: 394, startPoint y: 162, endPoint x: 402, endPoint y: 89, distance: 74.1
click at [402, 89] on div at bounding box center [390, 146] width 90 height 200
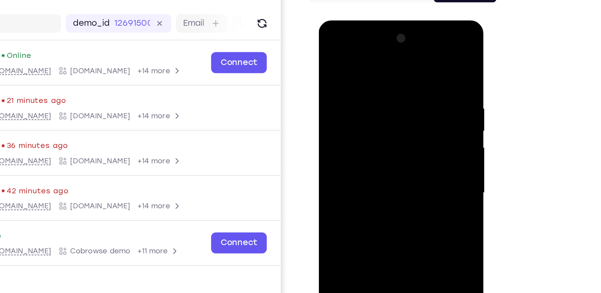
drag, startPoint x: 367, startPoint y: 177, endPoint x: 390, endPoint y: 106, distance: 74.9
click at [390, 106] on div at bounding box center [369, 126] width 90 height 200
drag, startPoint x: 370, startPoint y: 171, endPoint x: 392, endPoint y: 80, distance: 93.1
click at [392, 80] on div at bounding box center [369, 126] width 90 height 200
drag, startPoint x: 371, startPoint y: 168, endPoint x: 393, endPoint y: 100, distance: 71.2
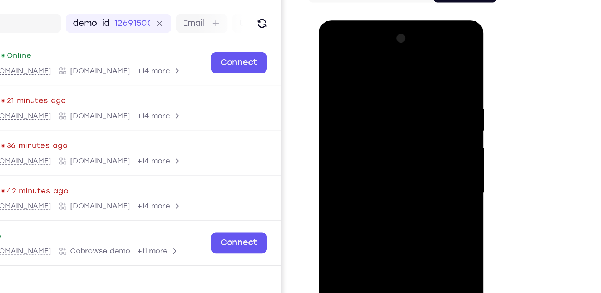
click at [393, 100] on div at bounding box center [369, 126] width 90 height 200
drag, startPoint x: 369, startPoint y: 176, endPoint x: 402, endPoint y: 97, distance: 85.9
click at [402, 97] on div at bounding box center [369, 126] width 90 height 200
drag, startPoint x: 368, startPoint y: 177, endPoint x: 401, endPoint y: 83, distance: 99.7
click at [401, 83] on div at bounding box center [369, 126] width 90 height 200
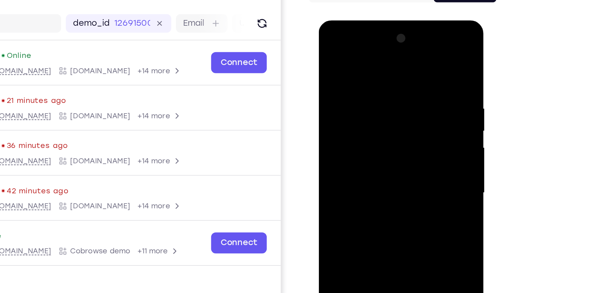
drag, startPoint x: 352, startPoint y: 169, endPoint x: 376, endPoint y: 113, distance: 60.8
click at [376, 113] on div at bounding box center [369, 126] width 90 height 200
drag, startPoint x: 378, startPoint y: 164, endPoint x: 390, endPoint y: 82, distance: 83.4
click at [390, 82] on div at bounding box center [369, 126] width 90 height 200
drag, startPoint x: 383, startPoint y: 174, endPoint x: 400, endPoint y: 68, distance: 107.6
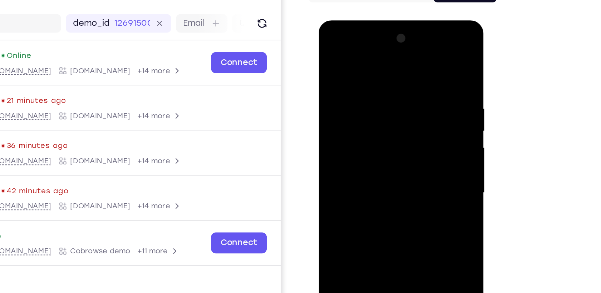
click at [400, 68] on div at bounding box center [369, 126] width 90 height 200
drag, startPoint x: 380, startPoint y: 174, endPoint x: 395, endPoint y: 57, distance: 118.6
click at [395, 57] on div at bounding box center [369, 126] width 90 height 200
drag, startPoint x: 387, startPoint y: 169, endPoint x: 397, endPoint y: 70, distance: 100.3
click at [397, 70] on div at bounding box center [369, 126] width 90 height 200
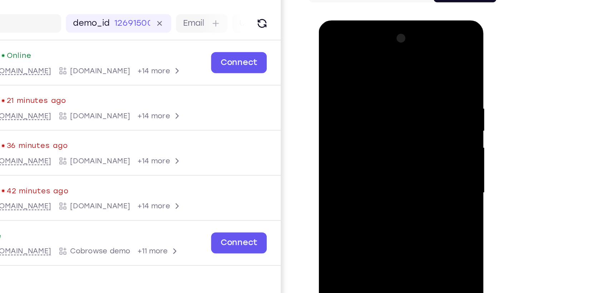
drag, startPoint x: 393, startPoint y: 168, endPoint x: 402, endPoint y: 86, distance: 82.3
click at [402, 86] on div at bounding box center [369, 126] width 90 height 200
drag, startPoint x: 397, startPoint y: 156, endPoint x: 404, endPoint y: 72, distance: 83.7
click at [404, 72] on div at bounding box center [369, 126] width 90 height 200
drag, startPoint x: 398, startPoint y: 158, endPoint x: 404, endPoint y: 91, distance: 67.5
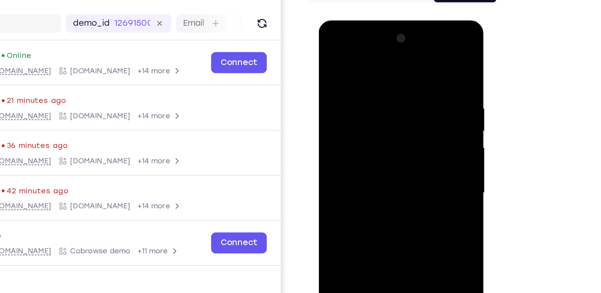
click at [404, 91] on div at bounding box center [369, 126] width 90 height 200
drag, startPoint x: 388, startPoint y: 159, endPoint x: 402, endPoint y: 61, distance: 98.6
click at [402, 61] on div at bounding box center [369, 126] width 90 height 200
drag, startPoint x: 386, startPoint y: 167, endPoint x: 400, endPoint y: 84, distance: 84.2
click at [400, 84] on div at bounding box center [369, 126] width 90 height 200
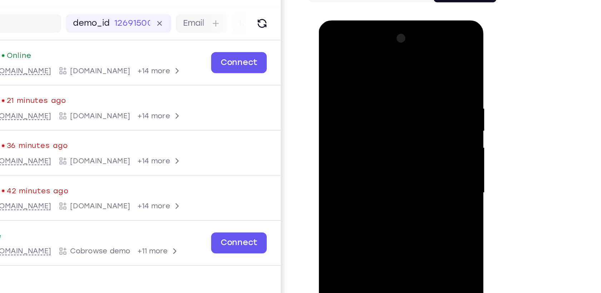
drag, startPoint x: 380, startPoint y: 174, endPoint x: 392, endPoint y: 113, distance: 62.6
click at [392, 113] on div at bounding box center [369, 126] width 90 height 200
drag, startPoint x: 375, startPoint y: 171, endPoint x: 386, endPoint y: 78, distance: 93.9
click at [386, 78] on div at bounding box center [369, 126] width 90 height 200
drag, startPoint x: 385, startPoint y: 174, endPoint x: 399, endPoint y: 63, distance: 112.1
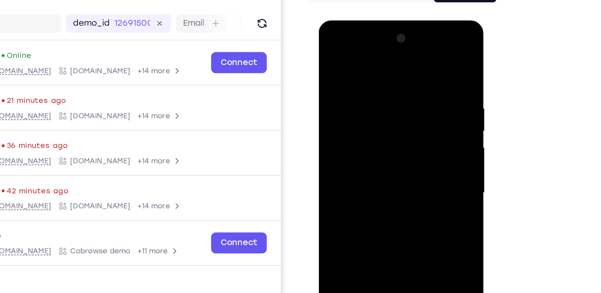
click at [399, 63] on div at bounding box center [369, 126] width 90 height 200
drag, startPoint x: 383, startPoint y: 181, endPoint x: 405, endPoint y: 54, distance: 128.1
click at [405, 54] on div at bounding box center [369, 126] width 90 height 200
click at [386, 207] on div at bounding box center [369, 126] width 90 height 200
click at [373, 163] on div at bounding box center [369, 126] width 90 height 200
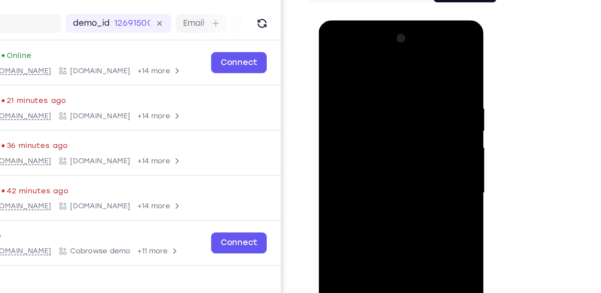
click at [410, 88] on div at bounding box center [369, 126] width 90 height 200
click at [328, 87] on div at bounding box center [369, 126] width 90 height 200
click at [334, 54] on div at bounding box center [369, 126] width 90 height 200
drag, startPoint x: 356, startPoint y: 65, endPoint x: 341, endPoint y: 206, distance: 141.6
click at [341, 206] on div at bounding box center [369, 126] width 90 height 200
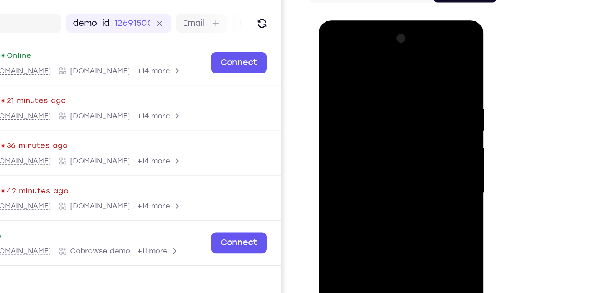
drag, startPoint x: 374, startPoint y: 92, endPoint x: 351, endPoint y: 193, distance: 103.6
click at [351, 193] on div at bounding box center [369, 126] width 90 height 200
click at [386, 207] on div at bounding box center [369, 126] width 90 height 200
click at [404, 111] on div at bounding box center [369, 126] width 90 height 200
click at [334, 56] on div at bounding box center [369, 126] width 90 height 200
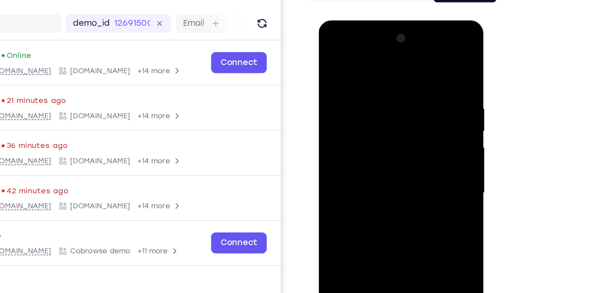
click at [335, 55] on div at bounding box center [369, 126] width 90 height 200
click at [363, 69] on div at bounding box center [369, 126] width 90 height 200
click at [403, 119] on div at bounding box center [369, 126] width 90 height 200
click at [337, 95] on div at bounding box center [369, 126] width 90 height 200
click at [402, 58] on div at bounding box center [369, 126] width 90 height 200
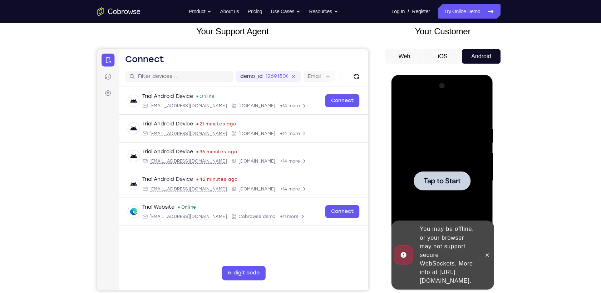
scroll to position [43, 0]
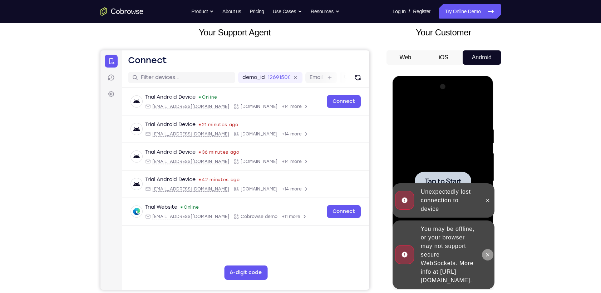
click at [489, 254] on icon at bounding box center [488, 255] width 6 height 6
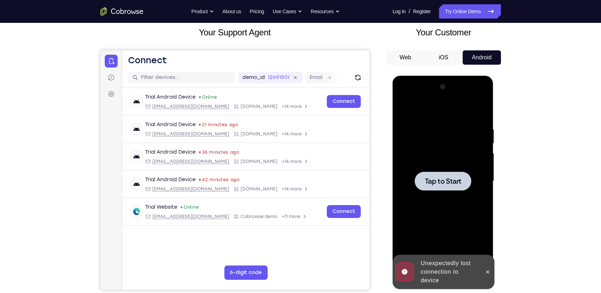
click at [455, 180] on span "Tap to Start" at bounding box center [443, 181] width 36 height 7
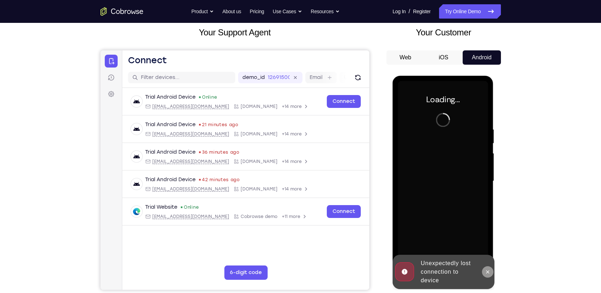
click at [489, 274] on icon at bounding box center [487, 271] width 3 height 3
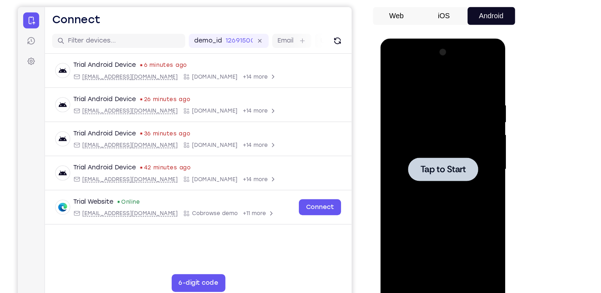
click at [459, 141] on div at bounding box center [431, 143] width 56 height 19
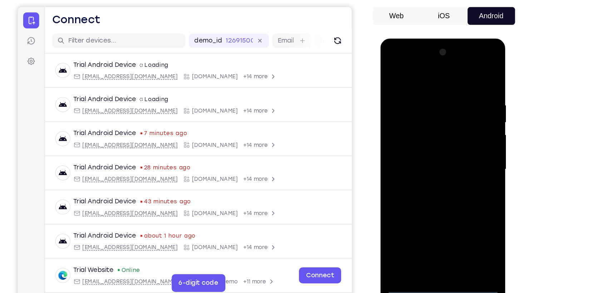
click at [428, 237] on div at bounding box center [431, 144] width 90 height 200
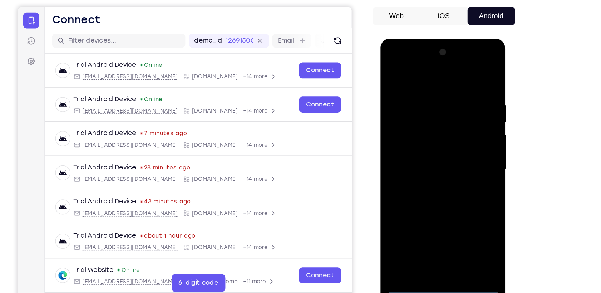
click at [462, 207] on div at bounding box center [431, 144] width 90 height 200
click at [414, 73] on div at bounding box center [431, 144] width 90 height 200
click at [463, 141] on div at bounding box center [431, 144] width 90 height 200
click at [424, 159] on div at bounding box center [431, 144] width 90 height 200
click at [432, 134] on div at bounding box center [431, 144] width 90 height 200
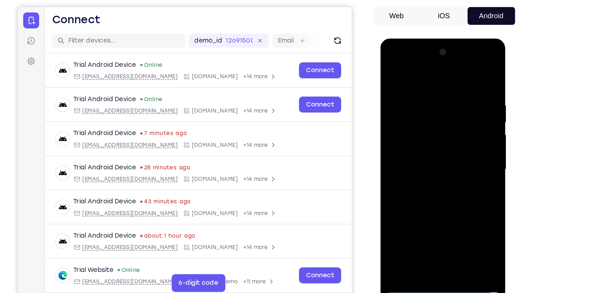
click at [432, 134] on div at bounding box center [431, 144] width 90 height 200
click at [434, 146] on div at bounding box center [431, 144] width 90 height 200
click at [420, 165] on div at bounding box center [431, 144] width 90 height 200
click at [450, 169] on div at bounding box center [431, 144] width 90 height 200
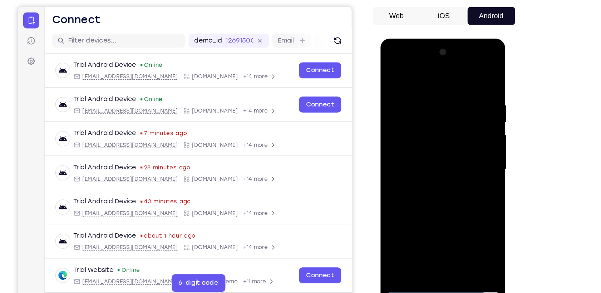
click at [420, 92] on div at bounding box center [431, 144] width 90 height 200
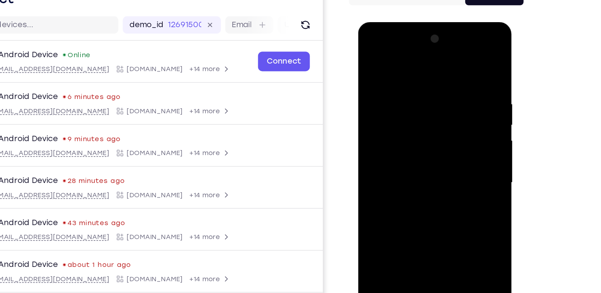
click at [444, 57] on div at bounding box center [409, 127] width 90 height 200
click at [448, 208] on div at bounding box center [409, 127] width 90 height 200
drag, startPoint x: 412, startPoint y: 58, endPoint x: 411, endPoint y: 200, distance: 141.9
click at [411, 200] on div at bounding box center [409, 127] width 90 height 200
click at [447, 208] on div at bounding box center [409, 127] width 90 height 200
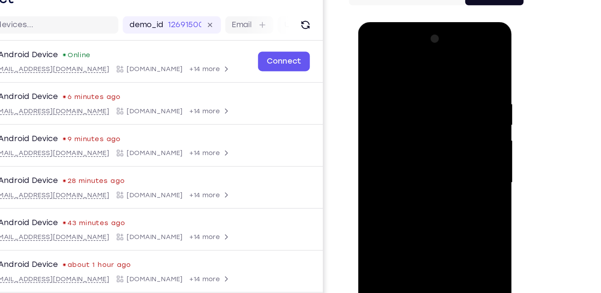
drag, startPoint x: 409, startPoint y: 95, endPoint x: 431, endPoint y: 31, distance: 67.7
click at [431, 31] on div at bounding box center [409, 127] width 90 height 200
drag, startPoint x: 420, startPoint y: 162, endPoint x: 446, endPoint y: 56, distance: 108.7
click at [446, 56] on div at bounding box center [409, 127] width 90 height 200
click at [390, 204] on div at bounding box center [409, 127] width 90 height 200
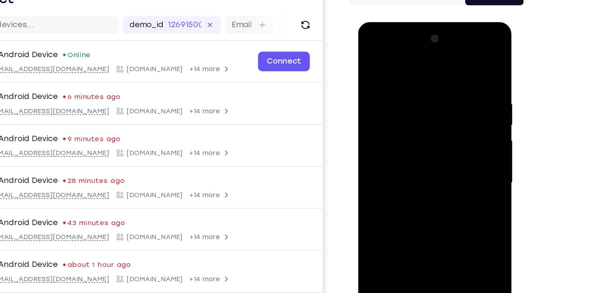
click at [392, 210] on div at bounding box center [409, 127] width 90 height 200
drag, startPoint x: 427, startPoint y: 130, endPoint x: 435, endPoint y: 92, distance: 39.6
click at [435, 92] on div at bounding box center [409, 127] width 90 height 200
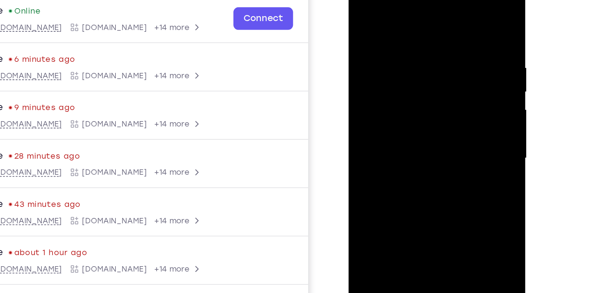
drag, startPoint x: 407, startPoint y: 126, endPoint x: 425, endPoint y: 60, distance: 68.2
click at [425, 60] on div at bounding box center [399, 79] width 90 height 200
drag, startPoint x: 408, startPoint y: 114, endPoint x: 422, endPoint y: 41, distance: 74.4
click at [422, 41] on div at bounding box center [399, 79] width 90 height 200
drag, startPoint x: 409, startPoint y: 116, endPoint x: 418, endPoint y: 43, distance: 73.5
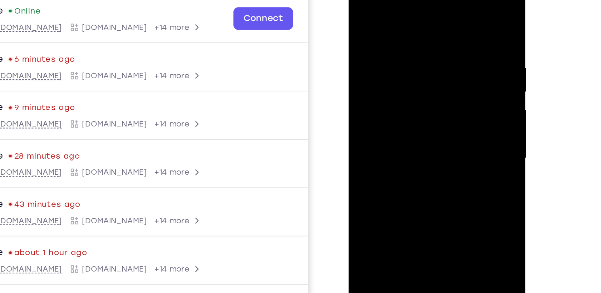
click at [418, 43] on div at bounding box center [399, 79] width 90 height 200
click at [398, 45] on div at bounding box center [399, 79] width 90 height 200
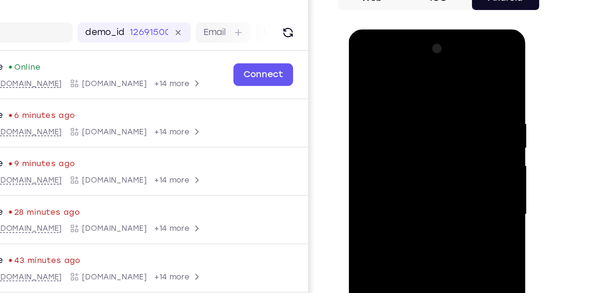
drag, startPoint x: 399, startPoint y: 136, endPoint x: 408, endPoint y: 176, distance: 41.9
click at [408, 176] on div at bounding box center [399, 134] width 90 height 200
click at [440, 136] on div at bounding box center [399, 134] width 90 height 200
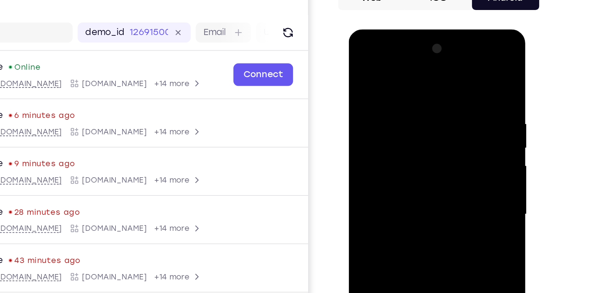
click at [440, 136] on div at bounding box center [399, 134] width 90 height 200
click at [359, 59] on div at bounding box center [399, 134] width 90 height 200
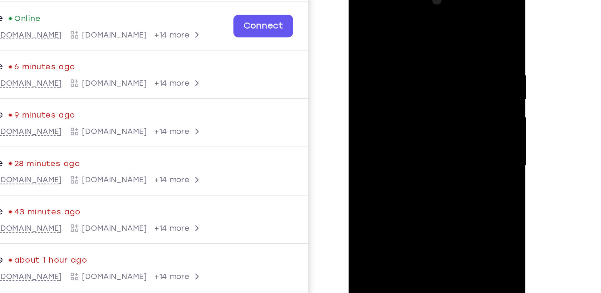
drag, startPoint x: 408, startPoint y: 127, endPoint x: 409, endPoint y: 48, distance: 79.4
click at [409, 48] on div at bounding box center [399, 86] width 90 height 200
drag, startPoint x: 405, startPoint y: 141, endPoint x: 423, endPoint y: 36, distance: 105.5
click at [423, 36] on div at bounding box center [399, 86] width 90 height 200
drag, startPoint x: 420, startPoint y: 122, endPoint x: 437, endPoint y: 30, distance: 93.1
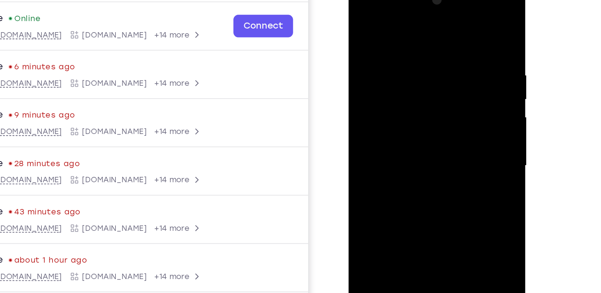
click at [437, 30] on div at bounding box center [399, 86] width 90 height 200
drag, startPoint x: 418, startPoint y: 126, endPoint x: 436, endPoint y: 55, distance: 72.9
click at [436, 55] on div at bounding box center [399, 86] width 90 height 200
drag, startPoint x: 410, startPoint y: 154, endPoint x: 425, endPoint y: 68, distance: 88.2
click at [425, 68] on div at bounding box center [399, 86] width 90 height 200
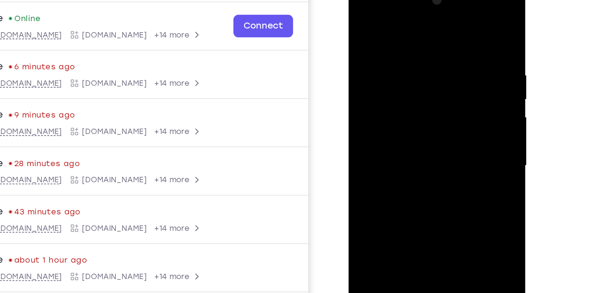
drag, startPoint x: 408, startPoint y: 149, endPoint x: 426, endPoint y: 54, distance: 96.8
click at [426, 54] on div at bounding box center [399, 86] width 90 height 200
drag, startPoint x: 407, startPoint y: 133, endPoint x: 426, endPoint y: 46, distance: 89.3
click at [426, 46] on div at bounding box center [399, 86] width 90 height 200
click at [365, 169] on div at bounding box center [399, 86] width 90 height 200
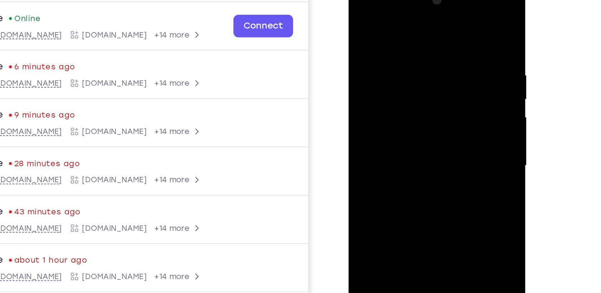
click at [365, 169] on div at bounding box center [399, 86] width 90 height 200
drag, startPoint x: 402, startPoint y: 54, endPoint x: 390, endPoint y: 193, distance: 139.3
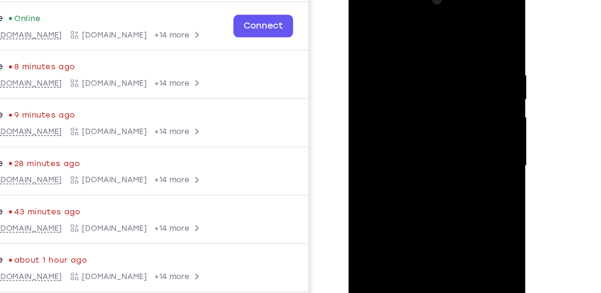
click at [390, 193] on div at bounding box center [399, 87] width 101 height 213
click at [442, 119] on div at bounding box center [399, 86] width 90 height 200
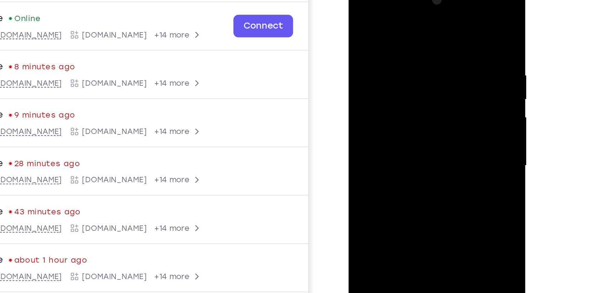
click at [442, 119] on div at bounding box center [399, 86] width 90 height 200
click at [360, 116] on div at bounding box center [399, 86] width 90 height 200
click at [439, 121] on div at bounding box center [399, 86] width 90 height 200
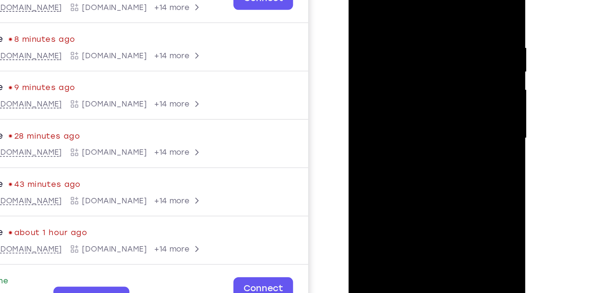
click at [440, 141] on div at bounding box center [399, 59] width 90 height 200
click at [442, 137] on div at bounding box center [399, 59] width 90 height 200
drag, startPoint x: 413, startPoint y: 131, endPoint x: 424, endPoint y: 55, distance: 75.9
click at [424, 55] on div at bounding box center [399, 59] width 90 height 200
drag, startPoint x: 415, startPoint y: 94, endPoint x: 424, endPoint y: 16, distance: 78.4
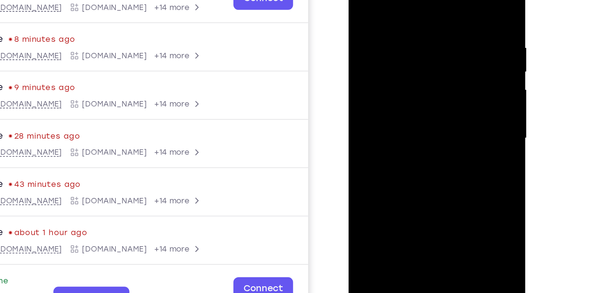
click at [424, 16] on div at bounding box center [399, 59] width 90 height 200
drag, startPoint x: 417, startPoint y: 116, endPoint x: 421, endPoint y: 25, distance: 91.3
click at [421, 25] on div at bounding box center [399, 59] width 90 height 200
drag, startPoint x: 413, startPoint y: 33, endPoint x: 408, endPoint y: 120, distance: 87.7
click at [408, 120] on div at bounding box center [399, 59] width 90 height 200
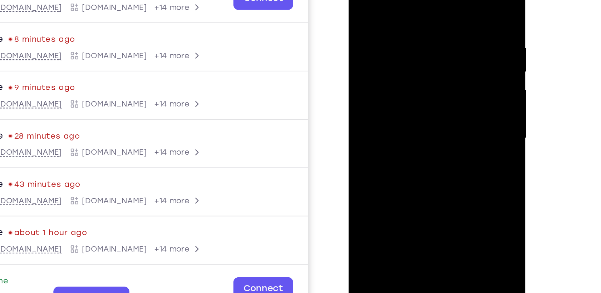
drag, startPoint x: 412, startPoint y: 13, endPoint x: 413, endPoint y: 110, distance: 96.5
click at [413, 110] on div at bounding box center [399, 59] width 90 height 200
drag, startPoint x: 429, startPoint y: 31, endPoint x: 425, endPoint y: 64, distance: 33.1
click at [425, 64] on div at bounding box center [399, 59] width 90 height 200
drag, startPoint x: 423, startPoint y: 114, endPoint x: 424, endPoint y: 123, distance: 9.1
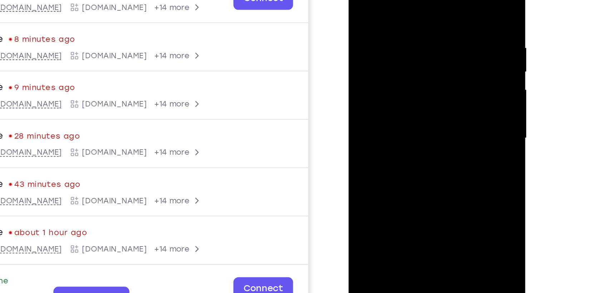
click at [424, 123] on div at bounding box center [399, 59] width 90 height 200
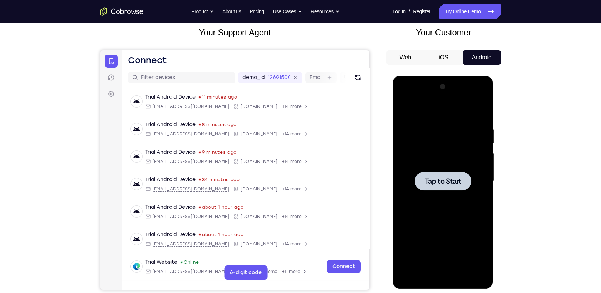
click at [452, 164] on div at bounding box center [443, 181] width 90 height 200
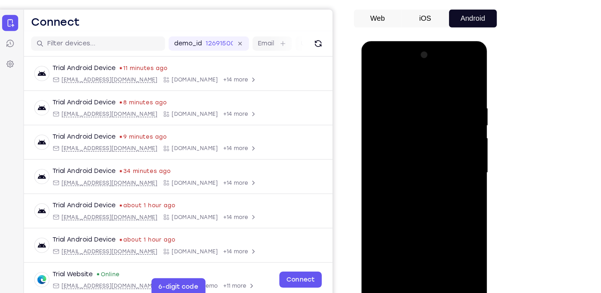
click at [418, 238] on div at bounding box center [412, 146] width 90 height 200
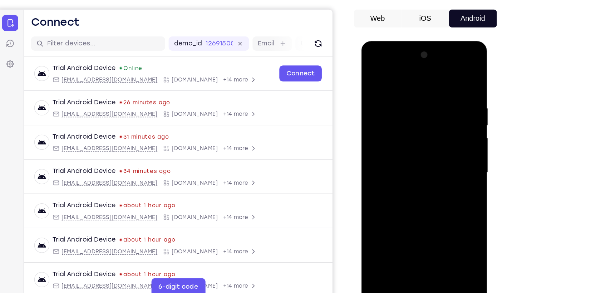
click at [439, 209] on div at bounding box center [412, 146] width 90 height 200
click at [396, 80] on div at bounding box center [412, 146] width 90 height 200
click at [444, 147] on div at bounding box center [412, 146] width 90 height 200
click at [405, 158] on div at bounding box center [412, 146] width 90 height 200
click at [410, 141] on div at bounding box center [412, 146] width 90 height 200
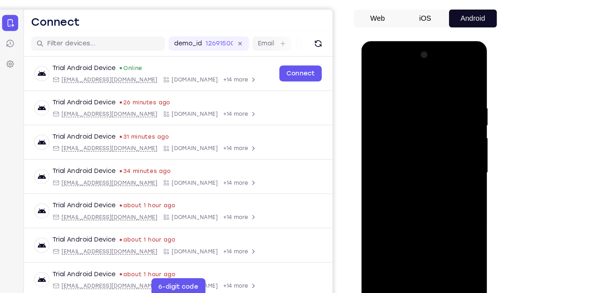
click at [405, 137] on div at bounding box center [412, 146] width 90 height 200
click at [403, 147] on div at bounding box center [412, 146] width 90 height 200
click at [402, 172] on div at bounding box center [412, 146] width 90 height 200
click at [406, 165] on div at bounding box center [412, 146] width 90 height 200
click at [408, 178] on div at bounding box center [412, 146] width 90 height 200
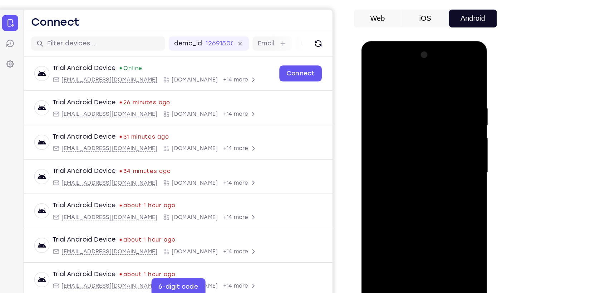
click at [424, 102] on div at bounding box center [412, 146] width 90 height 200
click at [394, 78] on div at bounding box center [412, 146] width 90 height 200
click at [410, 100] on div at bounding box center [412, 146] width 90 height 200
click at [399, 227] on div at bounding box center [412, 146] width 90 height 200
click at [371, 70] on div at bounding box center [412, 146] width 90 height 200
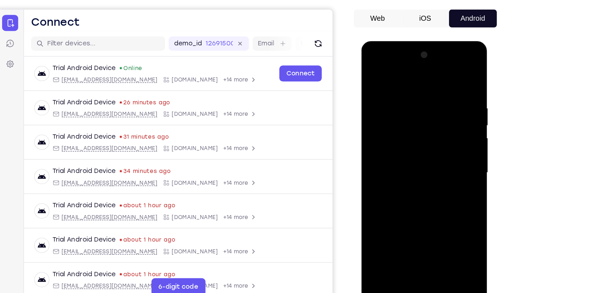
click at [449, 76] on div at bounding box center [412, 146] width 90 height 200
drag, startPoint x: 414, startPoint y: 78, endPoint x: 429, endPoint y: 181, distance: 103.8
click at [429, 181] on div at bounding box center [412, 146] width 90 height 200
click at [451, 221] on div at bounding box center [412, 146] width 90 height 200
click at [402, 102] on div at bounding box center [412, 146] width 90 height 200
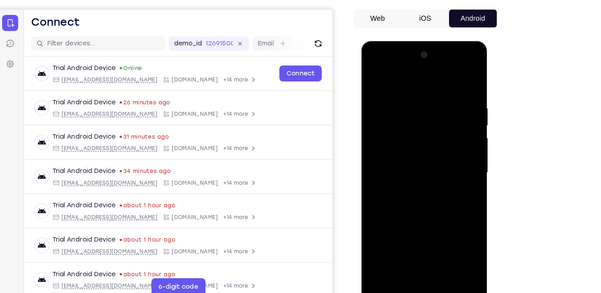
click at [447, 79] on div at bounding box center [412, 146] width 90 height 200
drag, startPoint x: 441, startPoint y: 85, endPoint x: 397, endPoint y: 98, distance: 45.3
click at [397, 98] on div at bounding box center [412, 146] width 90 height 200
drag, startPoint x: 437, startPoint y: 97, endPoint x: 384, endPoint y: 109, distance: 54.5
click at [384, 109] on div at bounding box center [412, 146] width 90 height 200
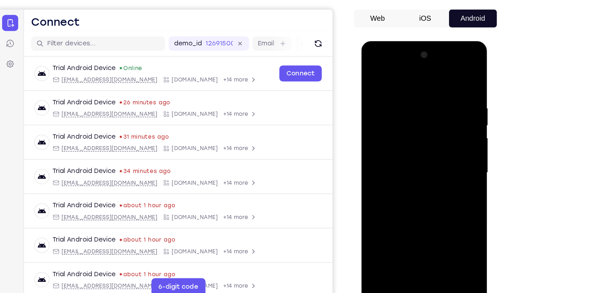
click at [443, 225] on div at bounding box center [412, 146] width 90 height 200
click at [447, 232] on div at bounding box center [412, 146] width 90 height 200
click at [379, 228] on div at bounding box center [412, 146] width 90 height 200
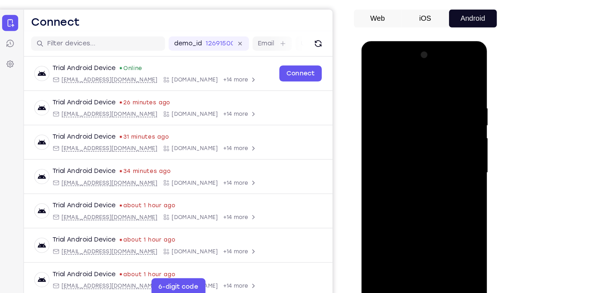
drag, startPoint x: 413, startPoint y: 79, endPoint x: 439, endPoint y: 226, distance: 150.0
click at [439, 226] on div at bounding box center [412, 146] width 90 height 200
click at [404, 95] on div at bounding box center [412, 146] width 90 height 200
click at [452, 78] on div at bounding box center [412, 146] width 90 height 200
drag, startPoint x: 443, startPoint y: 187, endPoint x: 440, endPoint y: 165, distance: 22.0
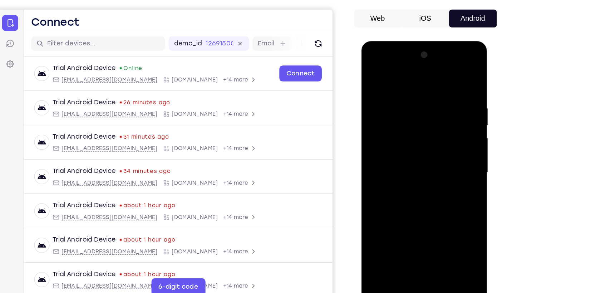
click at [440, 165] on div at bounding box center [412, 146] width 90 height 200
drag, startPoint x: 420, startPoint y: 151, endPoint x: 432, endPoint y: 102, distance: 50.4
click at [432, 102] on div at bounding box center [412, 146] width 90 height 200
drag, startPoint x: 431, startPoint y: 177, endPoint x: 438, endPoint y: 76, distance: 101.8
click at [438, 76] on div at bounding box center [412, 146] width 90 height 200
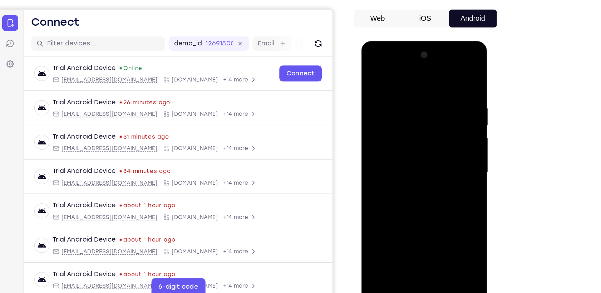
drag, startPoint x: 418, startPoint y: 193, endPoint x: 424, endPoint y: 125, distance: 68.9
click at [424, 125] on div at bounding box center [412, 146] width 90 height 200
drag, startPoint x: 418, startPoint y: 202, endPoint x: 433, endPoint y: 122, distance: 81.5
click at [433, 122] on div at bounding box center [412, 146] width 90 height 200
drag, startPoint x: 424, startPoint y: 200, endPoint x: 425, endPoint y: 145, distance: 55.1
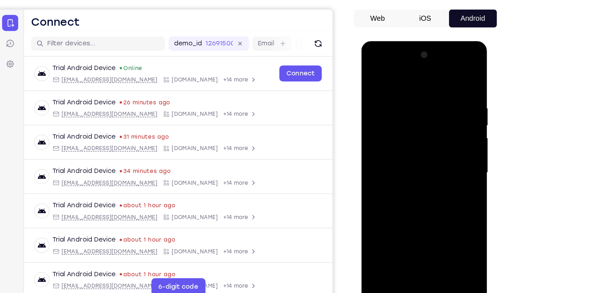
click at [425, 145] on div at bounding box center [412, 146] width 90 height 200
drag, startPoint x: 412, startPoint y: 196, endPoint x: 419, endPoint y: 150, distance: 46.7
click at [419, 150] on div at bounding box center [412, 146] width 90 height 200
drag, startPoint x: 415, startPoint y: 181, endPoint x: 435, endPoint y: 115, distance: 68.3
click at [435, 115] on div at bounding box center [412, 146] width 90 height 200
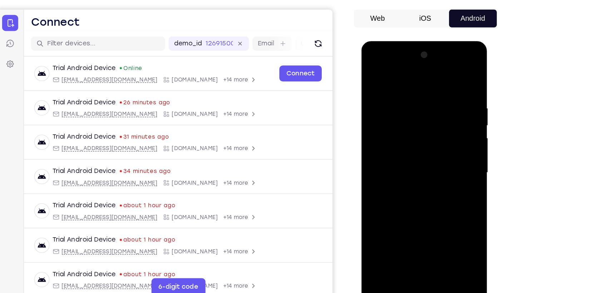
drag, startPoint x: 419, startPoint y: 195, endPoint x: 437, endPoint y: 117, distance: 79.6
click at [437, 117] on div at bounding box center [412, 146] width 90 height 200
drag, startPoint x: 426, startPoint y: 187, endPoint x: 438, endPoint y: 124, distance: 64.7
click at [438, 124] on div at bounding box center [412, 146] width 90 height 200
click at [448, 107] on div at bounding box center [412, 146] width 90 height 200
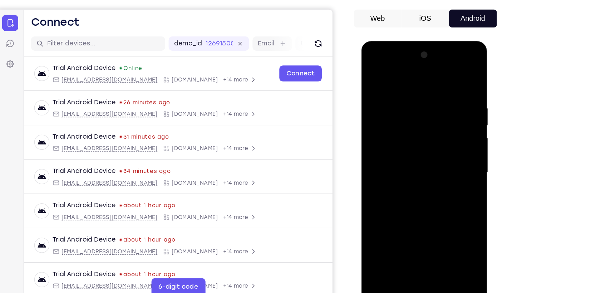
click at [448, 107] on div at bounding box center [412, 146] width 90 height 200
drag, startPoint x: 421, startPoint y: 207, endPoint x: 431, endPoint y: 127, distance: 80.7
click at [431, 127] on div at bounding box center [412, 146] width 90 height 200
click at [380, 230] on div at bounding box center [412, 146] width 90 height 200
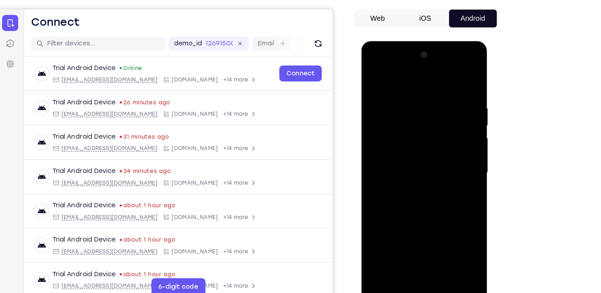
click at [380, 230] on div at bounding box center [412, 146] width 90 height 200
drag, startPoint x: 412, startPoint y: 80, endPoint x: 424, endPoint y: 167, distance: 87.0
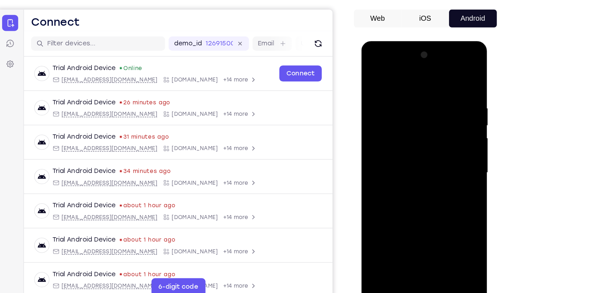
click at [424, 167] on div at bounding box center [412, 146] width 90 height 200
drag, startPoint x: 413, startPoint y: 81, endPoint x: 415, endPoint y: 171, distance: 89.8
click at [415, 171] on div at bounding box center [412, 146] width 90 height 200
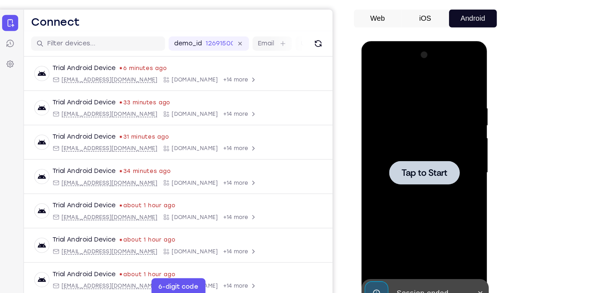
click at [411, 146] on span "Tap to Start" at bounding box center [412, 146] width 36 height 7
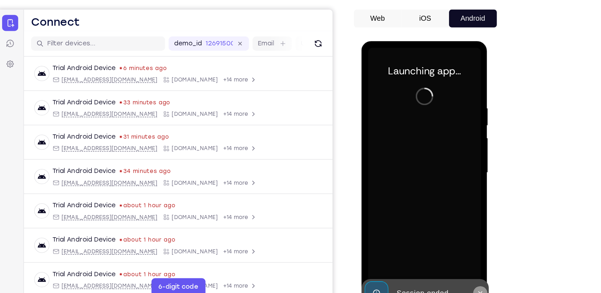
click at [456, 243] on button at bounding box center [456, 242] width 11 height 11
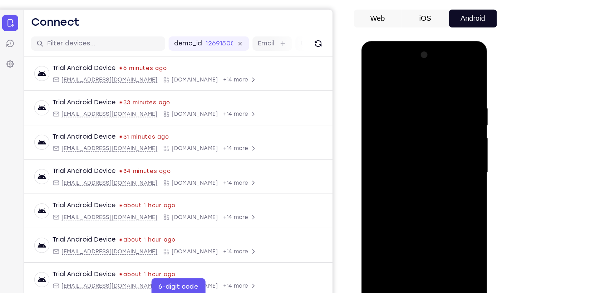
click at [413, 236] on div at bounding box center [412, 146] width 90 height 200
click at [413, 245] on div at bounding box center [412, 146] width 90 height 200
click at [447, 206] on div at bounding box center [412, 146] width 90 height 200
click at [388, 72] on div at bounding box center [412, 146] width 90 height 200
click at [440, 141] on div at bounding box center [412, 146] width 90 height 200
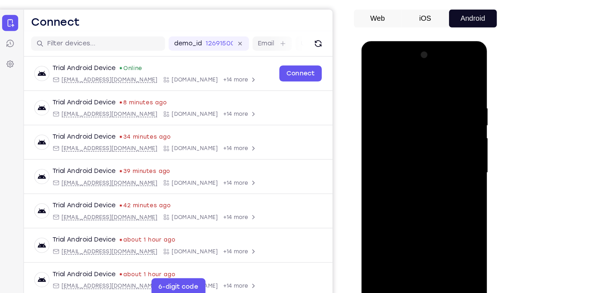
click at [404, 156] on div at bounding box center [412, 146] width 90 height 200
click at [400, 131] on div at bounding box center [412, 146] width 90 height 200
click at [443, 64] on div at bounding box center [412, 146] width 90 height 200
click at [387, 66] on div at bounding box center [412, 146] width 90 height 200
click at [408, 102] on div at bounding box center [412, 146] width 90 height 200
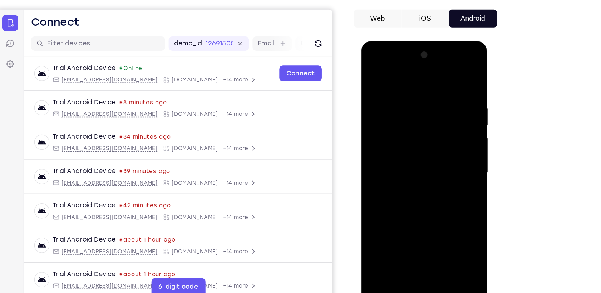
click at [397, 130] on div at bounding box center [412, 146] width 90 height 200
click at [413, 193] on div at bounding box center [412, 146] width 90 height 200
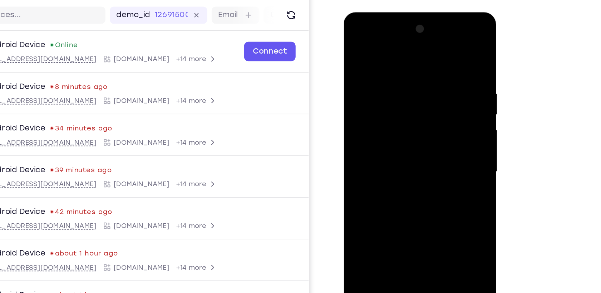
click at [430, 172] on div at bounding box center [394, 118] width 90 height 200
drag, startPoint x: 375, startPoint y: 150, endPoint x: 435, endPoint y: 143, distance: 61.2
click at [435, 143] on div at bounding box center [394, 118] width 90 height 200
drag, startPoint x: 405, startPoint y: 164, endPoint x: 409, endPoint y: 79, distance: 85.9
click at [409, 79] on div at bounding box center [394, 118] width 90 height 200
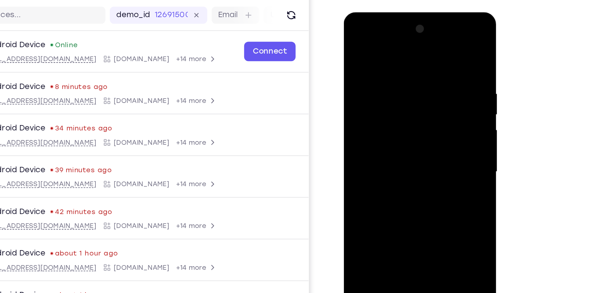
drag, startPoint x: 408, startPoint y: 162, endPoint x: 415, endPoint y: 79, distance: 82.9
click at [415, 79] on div at bounding box center [394, 118] width 90 height 200
drag, startPoint x: 408, startPoint y: 162, endPoint x: 417, endPoint y: 71, distance: 91.3
click at [417, 71] on div at bounding box center [394, 118] width 90 height 200
drag, startPoint x: 405, startPoint y: 191, endPoint x: 417, endPoint y: 65, distance: 126.4
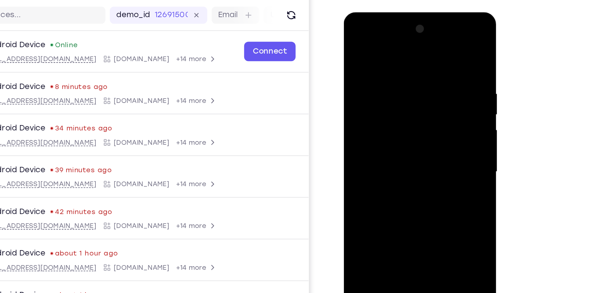
click at [417, 65] on div at bounding box center [394, 118] width 90 height 200
drag, startPoint x: 411, startPoint y: 158, endPoint x: 415, endPoint y: 91, distance: 67.7
click at [411, 110] on div at bounding box center [394, 118] width 90 height 200
drag, startPoint x: 410, startPoint y: 181, endPoint x: 415, endPoint y: 92, distance: 89.9
click at [415, 92] on div at bounding box center [394, 118] width 90 height 200
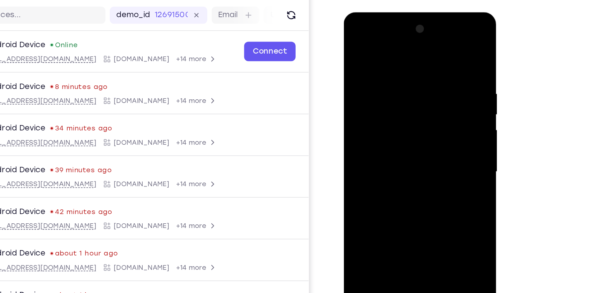
drag, startPoint x: 412, startPoint y: 165, endPoint x: 414, endPoint y: 59, distance: 105.9
click at [414, 59] on div at bounding box center [394, 118] width 90 height 200
drag, startPoint x: 412, startPoint y: 189, endPoint x: 415, endPoint y: 122, distance: 66.9
click at [415, 122] on div at bounding box center [394, 118] width 90 height 200
click at [404, 112] on div at bounding box center [394, 118] width 90 height 200
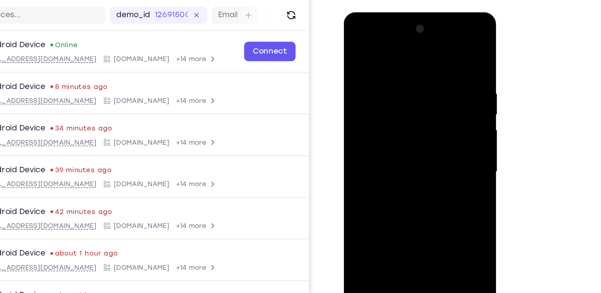
click at [393, 115] on div at bounding box center [394, 118] width 90 height 200
click at [431, 131] on div at bounding box center [394, 118] width 90 height 200
click at [414, 116] on div at bounding box center [394, 118] width 90 height 200
click at [420, 116] on div at bounding box center [394, 118] width 90 height 200
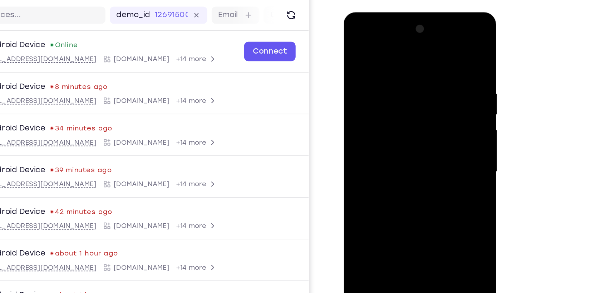
click at [420, 116] on div at bounding box center [394, 118] width 90 height 200
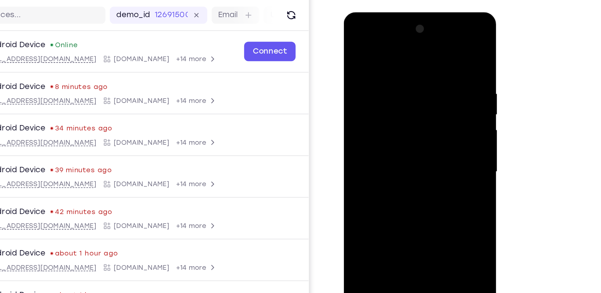
click at [420, 116] on div at bounding box center [394, 118] width 90 height 200
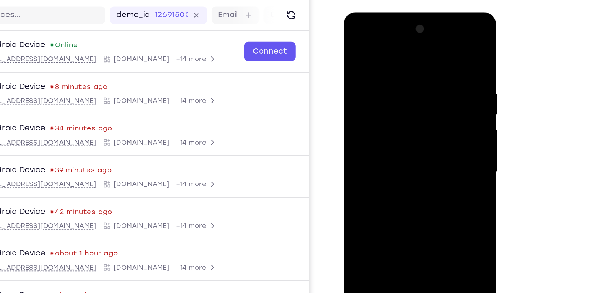
click at [420, 116] on div at bounding box center [394, 118] width 90 height 200
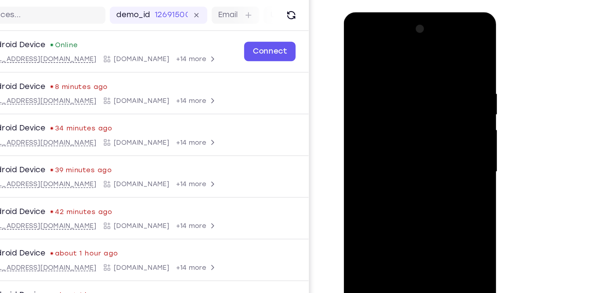
click at [420, 116] on div at bounding box center [394, 118] width 90 height 200
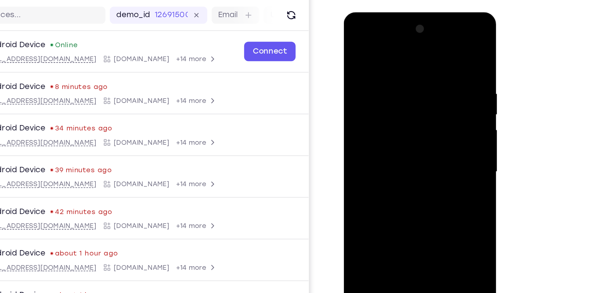
click at [420, 116] on div at bounding box center [394, 118] width 90 height 200
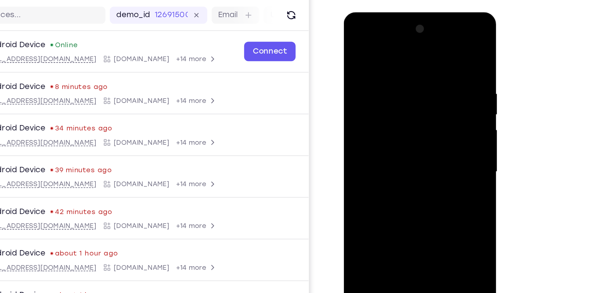
click at [420, 116] on div at bounding box center [394, 118] width 90 height 200
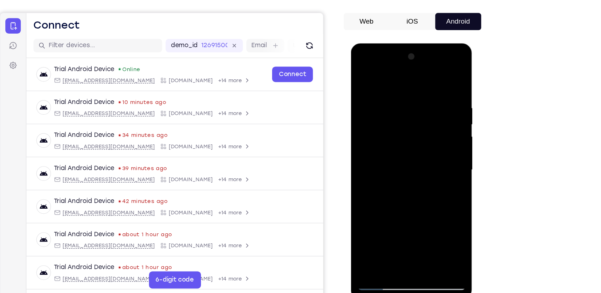
drag, startPoint x: 409, startPoint y: 184, endPoint x: 417, endPoint y: 89, distance: 95.1
click at [417, 89] on div at bounding box center [401, 149] width 90 height 200
click at [428, 78] on div at bounding box center [401, 149] width 90 height 200
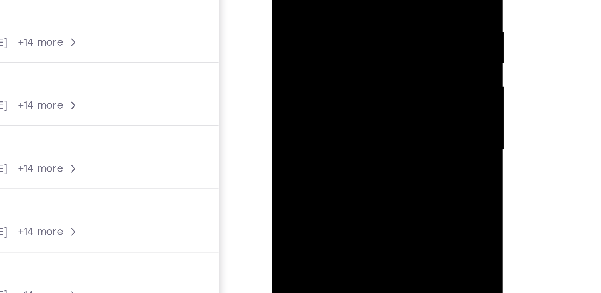
drag, startPoint x: 330, startPoint y: 54, endPoint x: 337, endPoint y: -18, distance: 72.5
click at [337, 0] on div at bounding box center [322, 14] width 90 height 200
drag, startPoint x: 338, startPoint y: 55, endPoint x: 344, endPoint y: -14, distance: 68.9
click at [344, 0] on div at bounding box center [322, 14] width 90 height 200
drag, startPoint x: 340, startPoint y: 27, endPoint x: 343, endPoint y: -12, distance: 39.1
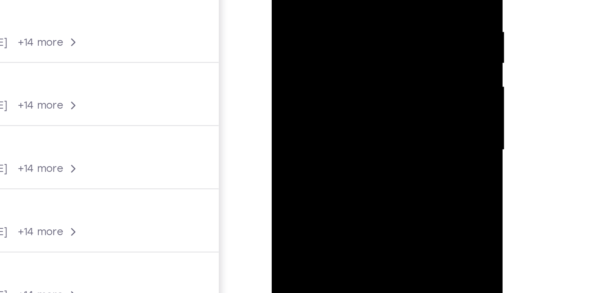
click at [343, 0] on div at bounding box center [322, 14] width 90 height 200
drag, startPoint x: 302, startPoint y: 20, endPoint x: 344, endPoint y: 28, distance: 43.3
click at [344, 28] on div at bounding box center [322, 14] width 90 height 200
drag, startPoint x: 339, startPoint y: 56, endPoint x: 348, endPoint y: -3, distance: 60.0
click at [348, 0] on div at bounding box center [322, 14] width 90 height 200
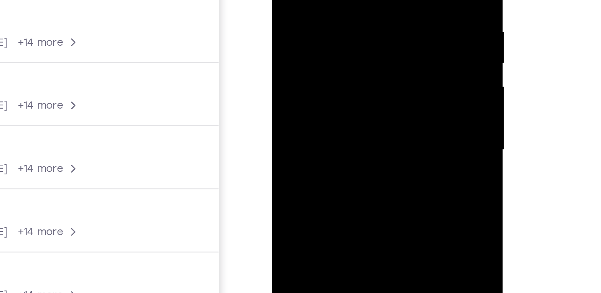
drag, startPoint x: 322, startPoint y: -4, endPoint x: 364, endPoint y: 4, distance: 42.9
click at [364, 4] on div at bounding box center [322, 14] width 90 height 200
drag, startPoint x: 346, startPoint y: 39, endPoint x: 355, endPoint y: -16, distance: 55.0
click at [355, 0] on div at bounding box center [322, 14] width 90 height 200
drag, startPoint x: 335, startPoint y: 3, endPoint x: 353, endPoint y: 6, distance: 17.9
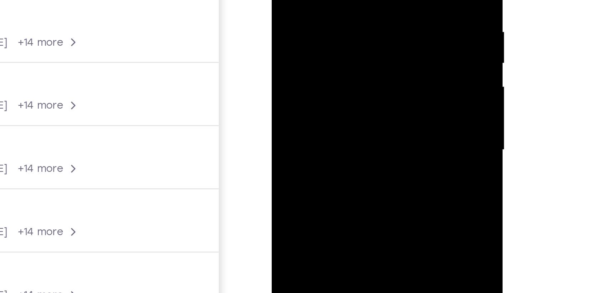
click at [353, 6] on div at bounding box center [322, 14] width 90 height 200
drag, startPoint x: 324, startPoint y: 40, endPoint x: 336, endPoint y: -15, distance: 56.3
click at [336, 0] on div at bounding box center [322, 14] width 90 height 200
drag, startPoint x: 315, startPoint y: 19, endPoint x: 357, endPoint y: -16, distance: 54.3
click at [357, 0] on div at bounding box center [322, 14] width 90 height 200
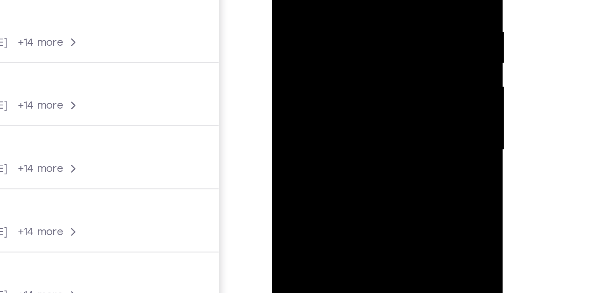
drag, startPoint x: 343, startPoint y: 53, endPoint x: 348, endPoint y: -21, distance: 74.2
click at [348, 0] on div at bounding box center [322, 14] width 90 height 200
drag, startPoint x: 351, startPoint y: 68, endPoint x: 353, endPoint y: -6, distance: 74.4
click at [353, 0] on div at bounding box center [322, 14] width 90 height 200
drag, startPoint x: 332, startPoint y: 68, endPoint x: 357, endPoint y: 50, distance: 30.6
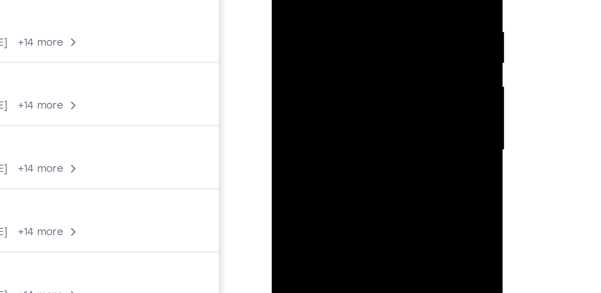
click at [357, 50] on div at bounding box center [322, 14] width 90 height 200
drag, startPoint x: 341, startPoint y: 84, endPoint x: 349, endPoint y: 4, distance: 79.7
click at [349, 4] on div at bounding box center [322, 14] width 90 height 200
drag, startPoint x: 349, startPoint y: 69, endPoint x: 349, endPoint y: 2, distance: 67.2
click at [349, 2] on div at bounding box center [322, 14] width 90 height 200
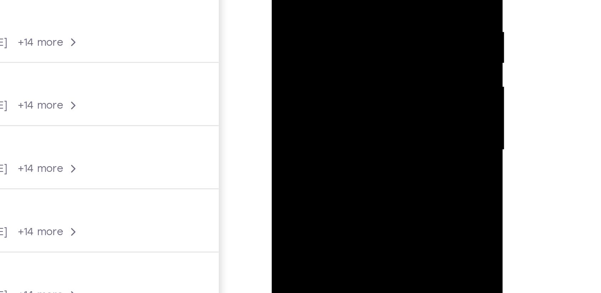
drag, startPoint x: 346, startPoint y: 75, endPoint x: 354, endPoint y: 6, distance: 69.4
click at [354, 6] on div at bounding box center [322, 14] width 90 height 200
drag, startPoint x: 323, startPoint y: 53, endPoint x: 351, endPoint y: 36, distance: 32.4
click at [351, 36] on div at bounding box center [322, 14] width 90 height 200
drag, startPoint x: 349, startPoint y: 77, endPoint x: 352, endPoint y: 5, distance: 72.3
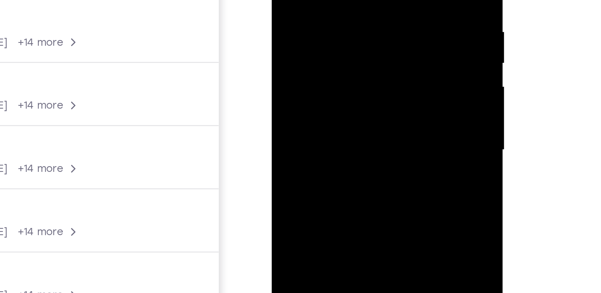
click at [352, 5] on div at bounding box center [322, 14] width 90 height 200
drag, startPoint x: 319, startPoint y: 52, endPoint x: 348, endPoint y: 41, distance: 31.1
click at [348, 41] on div at bounding box center [322, 14] width 90 height 200
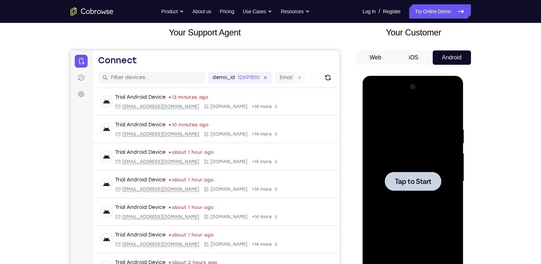
click at [421, 171] on div at bounding box center [413, 181] width 90 height 200
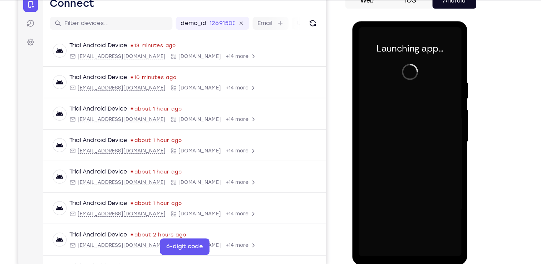
scroll to position [77, 0]
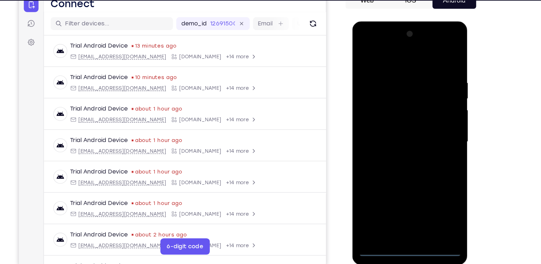
click at [404, 220] on div at bounding box center [403, 127] width 90 height 200
click at [436, 188] on div at bounding box center [403, 127] width 90 height 200
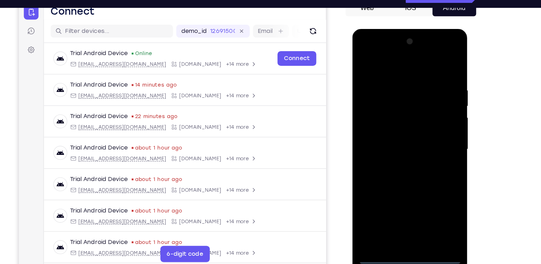
click at [401, 59] on div at bounding box center [403, 134] width 90 height 200
click at [430, 131] on div at bounding box center [403, 134] width 90 height 200
click at [434, 49] on div at bounding box center [403, 134] width 90 height 200
click at [378, 53] on div at bounding box center [403, 134] width 90 height 200
click at [404, 96] on div at bounding box center [403, 134] width 90 height 200
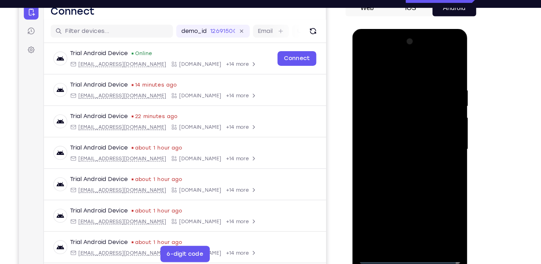
click at [374, 110] on div at bounding box center [403, 134] width 90 height 200
click at [398, 176] on div at bounding box center [403, 134] width 90 height 200
click at [437, 188] on div at bounding box center [403, 134] width 90 height 200
drag, startPoint x: 414, startPoint y: 198, endPoint x: 424, endPoint y: 99, distance: 100.3
click at [424, 99] on div at bounding box center [403, 134] width 90 height 200
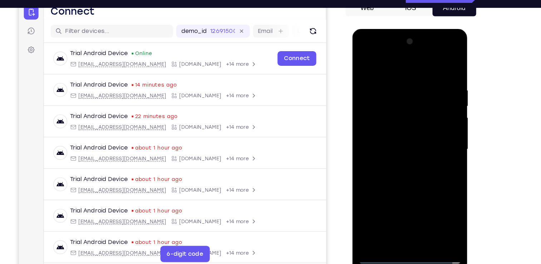
drag, startPoint x: 380, startPoint y: 122, endPoint x: 421, endPoint y: 123, distance: 40.8
click at [421, 123] on div at bounding box center [403, 134] width 90 height 200
drag, startPoint x: 383, startPoint y: 121, endPoint x: 435, endPoint y: 124, distance: 52.7
click at [435, 124] on div at bounding box center [403, 134] width 90 height 200
drag, startPoint x: 416, startPoint y: 207, endPoint x: 421, endPoint y: 98, distance: 109.2
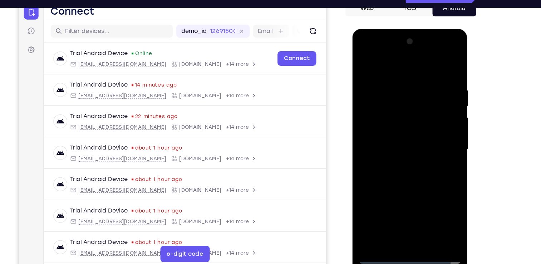
click at [421, 98] on div at bounding box center [403, 134] width 90 height 200
drag, startPoint x: 415, startPoint y: 191, endPoint x: 417, endPoint y: 108, distance: 83.0
click at [417, 108] on div at bounding box center [403, 134] width 90 height 200
drag, startPoint x: 413, startPoint y: 187, endPoint x: 416, endPoint y: 93, distance: 94.1
click at [416, 93] on div at bounding box center [403, 134] width 90 height 200
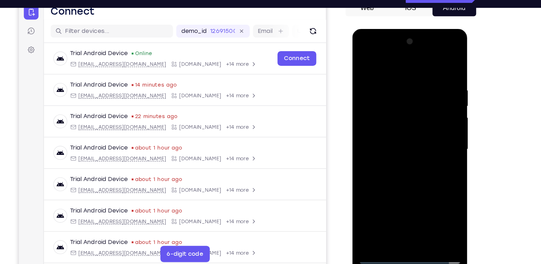
drag, startPoint x: 409, startPoint y: 163, endPoint x: 419, endPoint y: 80, distance: 83.9
click at [419, 80] on div at bounding box center [403, 134] width 90 height 200
drag, startPoint x: 413, startPoint y: 206, endPoint x: 418, endPoint y: 60, distance: 145.2
click at [418, 60] on div at bounding box center [403, 134] width 90 height 200
drag, startPoint x: 412, startPoint y: 196, endPoint x: 421, endPoint y: 79, distance: 117.6
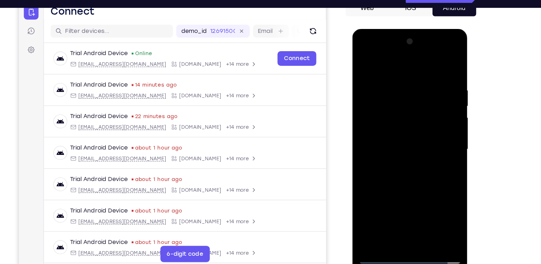
click at [421, 79] on div at bounding box center [403, 134] width 90 height 200
drag, startPoint x: 410, startPoint y: 181, endPoint x: 419, endPoint y: 77, distance: 105.1
click at [419, 77] on div at bounding box center [403, 134] width 90 height 200
drag, startPoint x: 419, startPoint y: 201, endPoint x: 421, endPoint y: 68, distance: 132.7
click at [421, 68] on div at bounding box center [403, 134] width 90 height 200
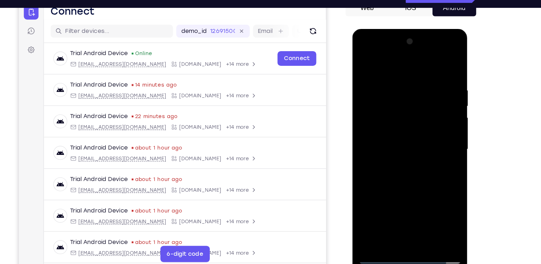
drag, startPoint x: 418, startPoint y: 193, endPoint x: 422, endPoint y: 68, distance: 125.2
click at [422, 68] on div at bounding box center [403, 134] width 90 height 200
drag, startPoint x: 418, startPoint y: 189, endPoint x: 421, endPoint y: 71, distance: 118.4
click at [421, 71] on div at bounding box center [403, 134] width 90 height 200
drag, startPoint x: 414, startPoint y: 175, endPoint x: 418, endPoint y: 72, distance: 103.4
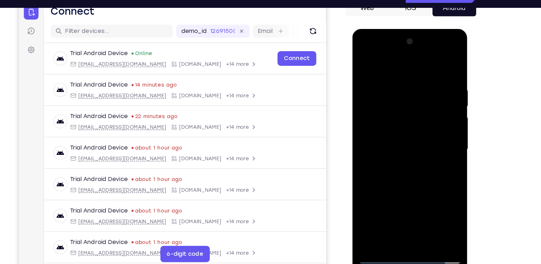
click at [418, 72] on div at bounding box center [403, 134] width 90 height 200
click at [433, 63] on div at bounding box center [403, 134] width 90 height 200
click at [432, 63] on div at bounding box center [403, 134] width 90 height 200
click at [396, 65] on div at bounding box center [403, 134] width 90 height 200
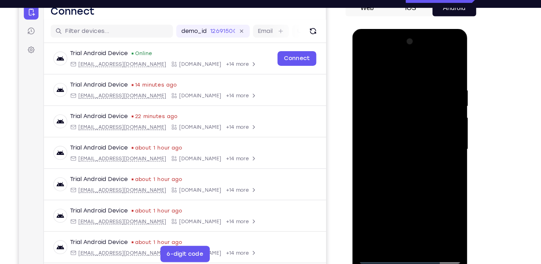
drag, startPoint x: 420, startPoint y: 159, endPoint x: 428, endPoint y: 91, distance: 69.2
click at [428, 91] on div at bounding box center [403, 134] width 90 height 200
drag, startPoint x: 417, startPoint y: 188, endPoint x: 433, endPoint y: 91, distance: 98.2
click at [433, 91] on div at bounding box center [403, 134] width 90 height 200
drag, startPoint x: 369, startPoint y: 191, endPoint x: 419, endPoint y: 182, distance: 51.6
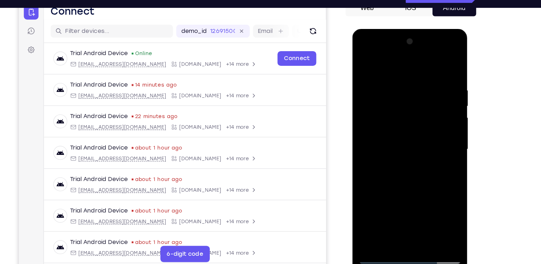
click at [419, 182] on div at bounding box center [403, 134] width 90 height 200
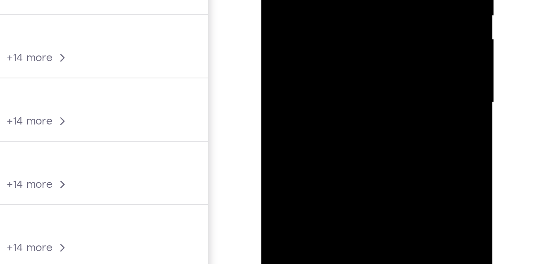
drag, startPoint x: 315, startPoint y: 39, endPoint x: 320, endPoint y: -27, distance: 66.3
drag, startPoint x: 318, startPoint y: 34, endPoint x: 317, endPoint y: -3, distance: 36.8
drag, startPoint x: 323, startPoint y: 27, endPoint x: 326, endPoint y: -25, distance: 52.3
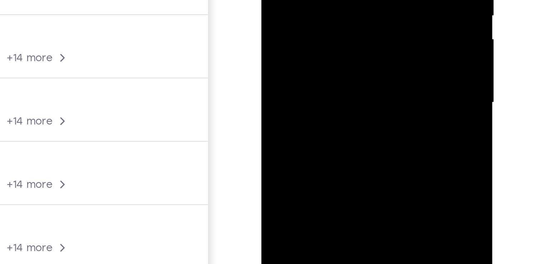
drag, startPoint x: 323, startPoint y: 29, endPoint x: 326, endPoint y: -27, distance: 56.2
drag, startPoint x: 323, startPoint y: 28, endPoint x: 326, endPoint y: -20, distance: 48.7
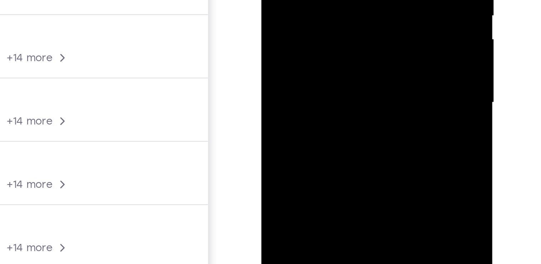
drag, startPoint x: 332, startPoint y: 35, endPoint x: 329, endPoint y: -6, distance: 40.5
drag, startPoint x: 330, startPoint y: 34, endPoint x: 330, endPoint y: -28, distance: 62.2
drag, startPoint x: 297, startPoint y: 20, endPoint x: 335, endPoint y: -1, distance: 42.6
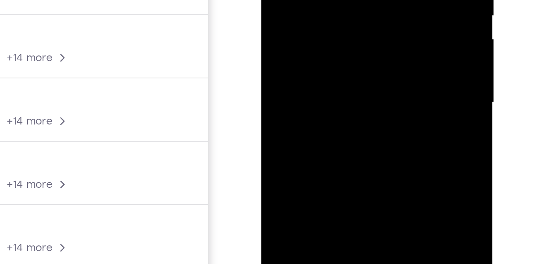
drag, startPoint x: 323, startPoint y: -4, endPoint x: 329, endPoint y: 35, distance: 39.3
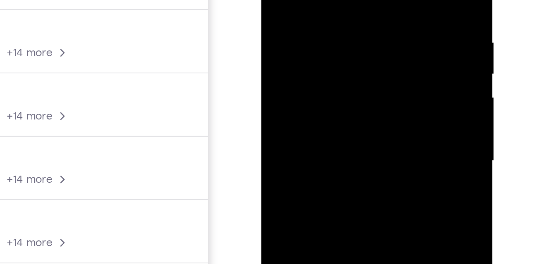
click at [313, 21] on div at bounding box center [312, 25] width 90 height 200
click at [348, 40] on div at bounding box center [312, 25] width 90 height 200
click at [336, 26] on div at bounding box center [312, 25] width 90 height 200
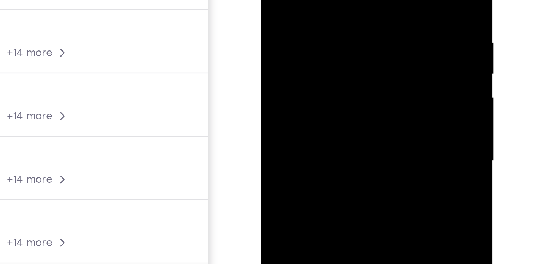
click at [336, 26] on div at bounding box center [312, 25] width 90 height 200
click at [314, 0] on div at bounding box center [312, 25] width 90 height 200
click at [341, 20] on div at bounding box center [312, 25] width 90 height 200
click at [344, 21] on div at bounding box center [312, 25] width 90 height 200
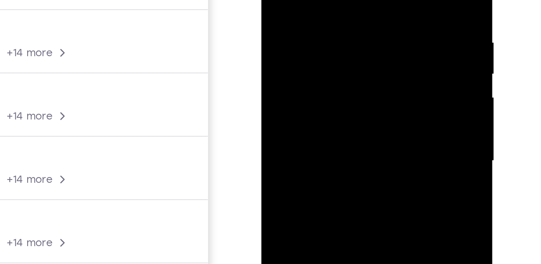
click at [344, 21] on div at bounding box center [312, 25] width 90 height 200
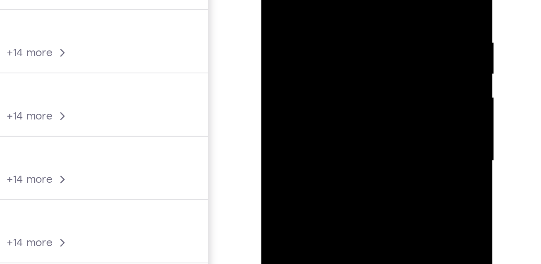
click at [344, 21] on div at bounding box center [312, 25] width 90 height 200
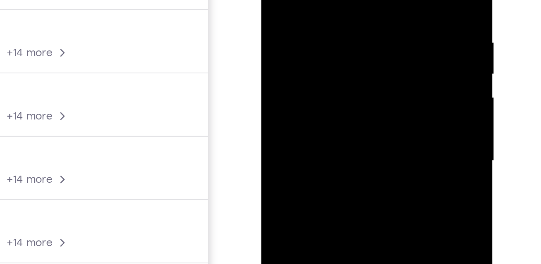
click at [344, 21] on div at bounding box center [312, 25] width 90 height 200
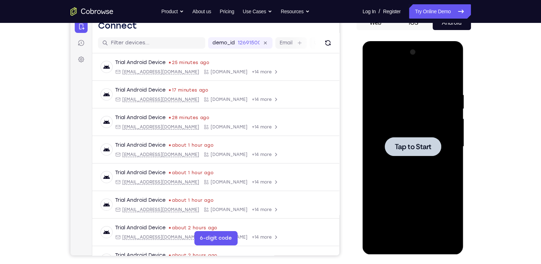
click at [399, 166] on div at bounding box center [413, 146] width 90 height 200
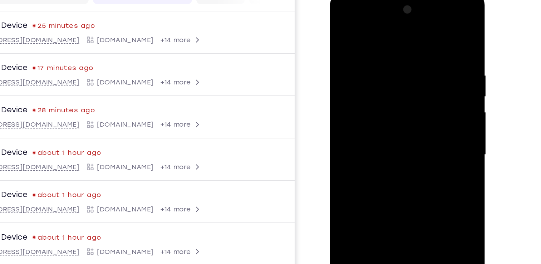
scroll to position [77, 0]
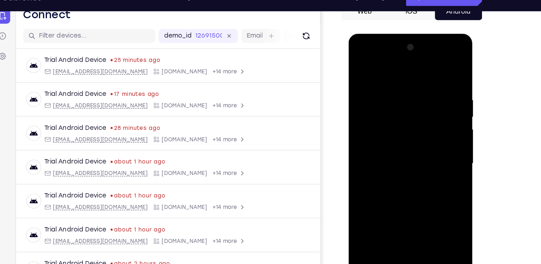
click at [398, 232] on div at bounding box center [399, 139] width 90 height 200
click at [427, 204] on div at bounding box center [399, 139] width 90 height 200
click at [376, 71] on div at bounding box center [399, 139] width 90 height 200
click at [394, 102] on div at bounding box center [399, 139] width 90 height 200
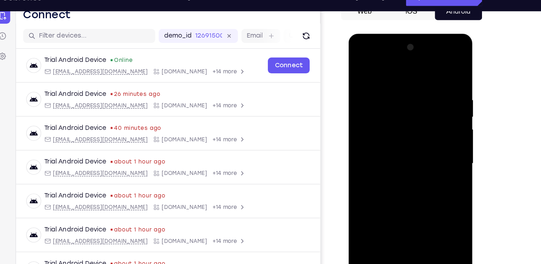
click at [392, 98] on div at bounding box center [399, 139] width 90 height 200
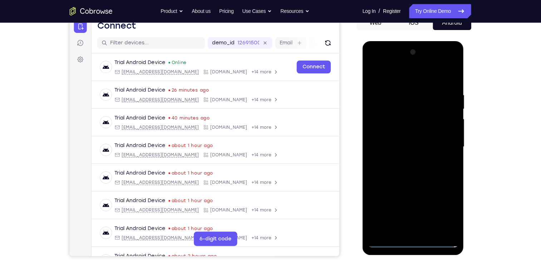
scroll to position [77, 0]
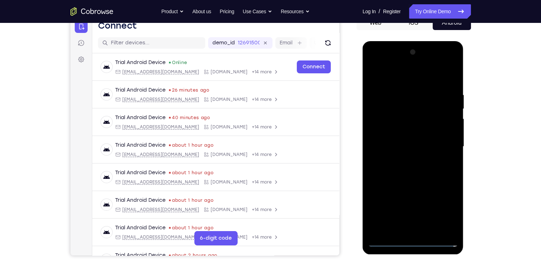
click at [407, 108] on div at bounding box center [413, 146] width 90 height 200
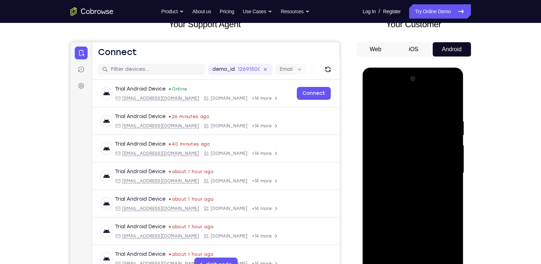
scroll to position [51, 0]
click at [407, 268] on div at bounding box center [413, 173] width 90 height 200
drag, startPoint x: 370, startPoint y: 28, endPoint x: 375, endPoint y: 116, distance: 88.8
click at [375, 116] on div "Your Support Agent Your Customer Web iOS Android" at bounding box center [270, 150] width 400 height 264
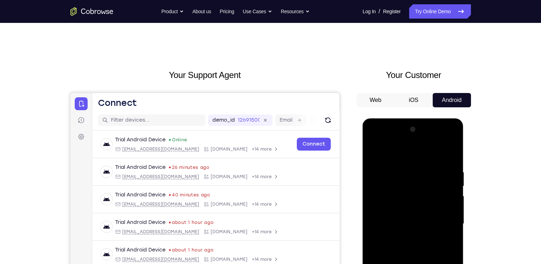
click at [439, 216] on div at bounding box center [413, 224] width 90 height 200
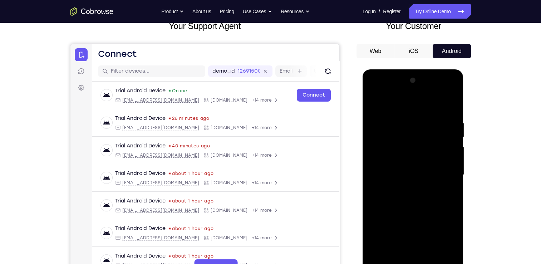
scroll to position [49, 0]
click at [418, 268] on div at bounding box center [413, 175] width 90 height 200
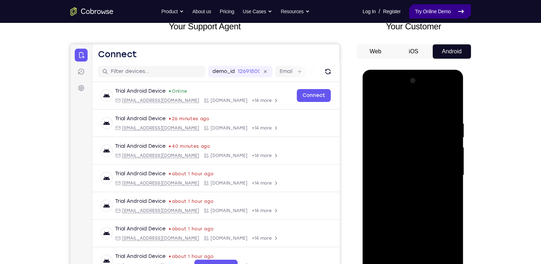
click at [456, 11] on link "Try Online Demo" at bounding box center [439, 11] width 61 height 14
